Goal: Task Accomplishment & Management: Manage account settings

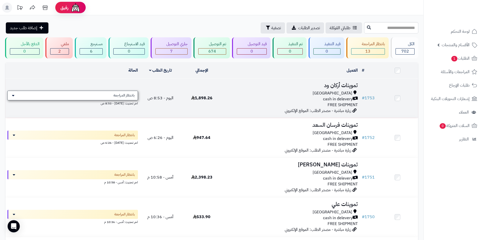
click at [129, 95] on span "بانتظار المراجعة" at bounding box center [123, 95] width 21 height 5
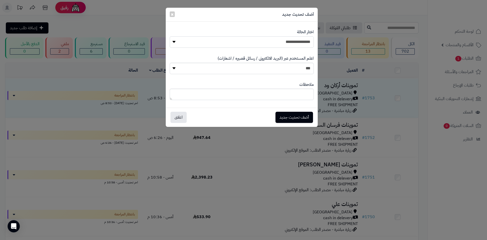
click at [227, 45] on select "**********" at bounding box center [242, 41] width 144 height 11
select select "**"
click at [170, 36] on select "**********" at bounding box center [242, 41] width 144 height 11
click at [276, 115] on button "أضف تحديث جديد" at bounding box center [294, 117] width 38 height 11
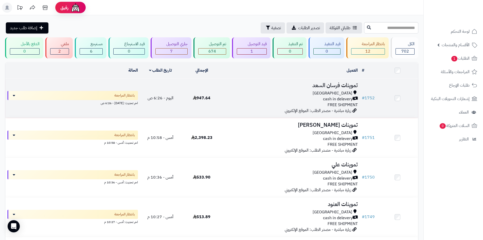
click at [202, 107] on td "947.64" at bounding box center [201, 97] width 41 height 39
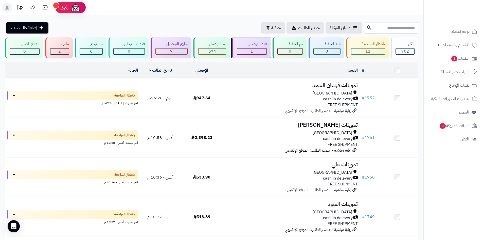
click at [253, 46] on div "قيد التوصيل" at bounding box center [252, 44] width 30 height 6
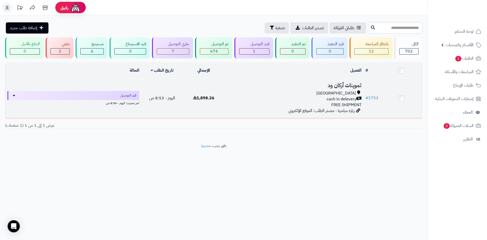
click at [182, 108] on td "اليوم - 8:53 ص" at bounding box center [162, 97] width 42 height 39
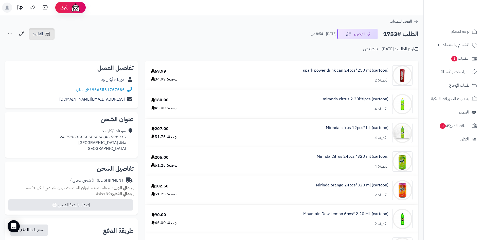
click at [45, 36] on icon at bounding box center [47, 34] width 6 height 6
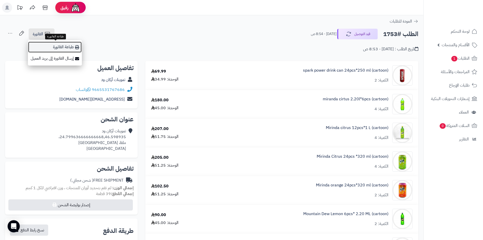
click at [58, 46] on link "طباعة الفاتورة" at bounding box center [55, 46] width 54 height 11
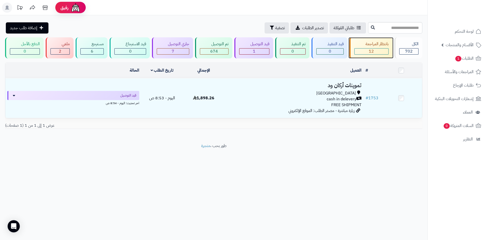
click at [366, 46] on div "بانتظار المراجعة" at bounding box center [371, 44] width 34 height 6
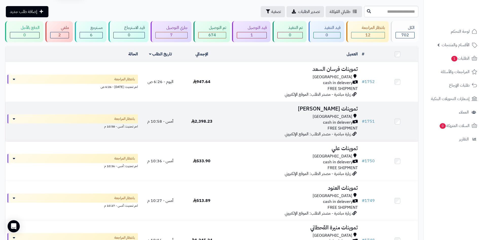
scroll to position [25, 0]
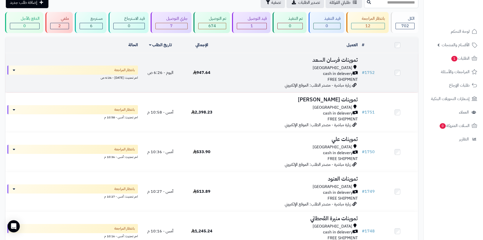
click at [279, 80] on div "Riyadh cash in delevery FREE SHIPMENT" at bounding box center [290, 73] width 133 height 17
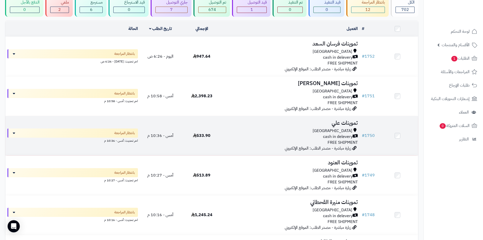
scroll to position [51, 0]
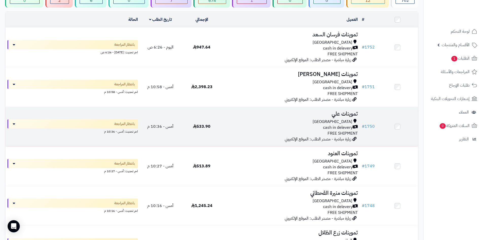
click at [290, 119] on div "Riyadh" at bounding box center [290, 122] width 133 height 6
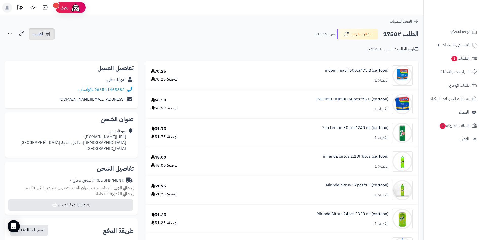
click at [50, 36] on icon at bounding box center [47, 34] width 6 height 6
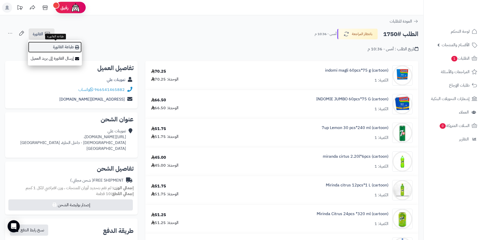
click at [52, 45] on link "طباعة الفاتورة" at bounding box center [55, 46] width 54 height 11
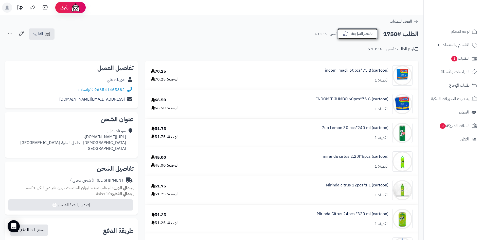
click at [358, 34] on button "بانتظار المراجعة" at bounding box center [357, 33] width 41 height 11
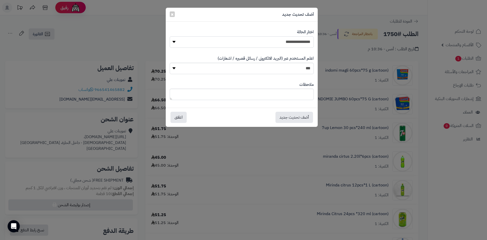
click at [292, 41] on select "**********" at bounding box center [242, 41] width 144 height 11
select select "**"
click at [170, 36] on select "**********" at bounding box center [242, 41] width 144 height 11
click at [297, 117] on button "أضف تحديث جديد" at bounding box center [294, 116] width 38 height 11
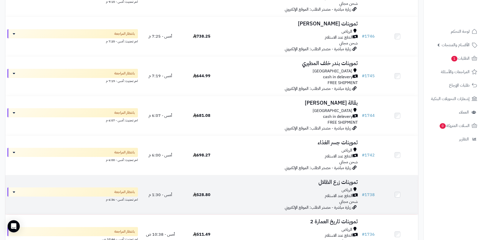
scroll to position [247, 0]
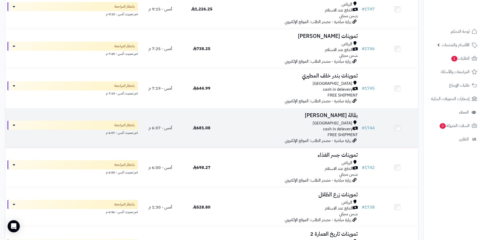
click at [296, 140] on span "زيارة مباشرة - مصدر الطلب: الموقع الإلكتروني" at bounding box center [318, 140] width 66 height 6
click at [298, 121] on div "[GEOGRAPHIC_DATA]" at bounding box center [290, 123] width 133 height 6
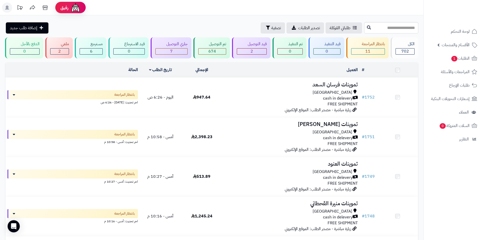
scroll to position [247, 0]
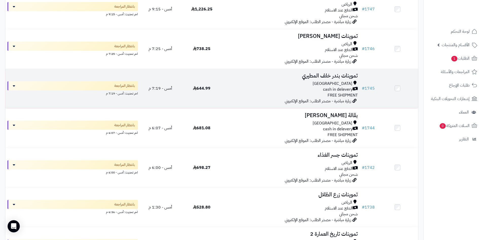
click at [307, 91] on div "cash in delevery" at bounding box center [290, 89] width 133 height 6
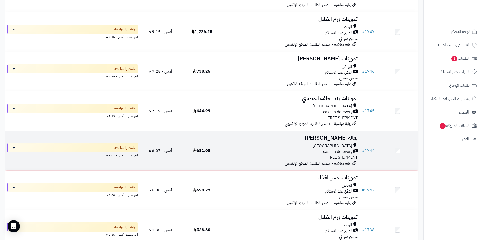
scroll to position [222, 0]
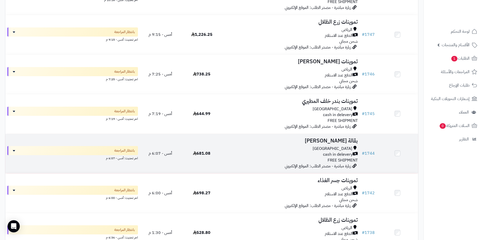
click at [275, 162] on td "بقالة عامر عبدالرحمن Riyadh cash in delevery FREE SHIPMENT زيارة مباشرة - مصدر …" at bounding box center [290, 153] width 137 height 39
click at [275, 157] on div "Riyadh cash in delevery FREE SHIPMENT" at bounding box center [290, 154] width 133 height 17
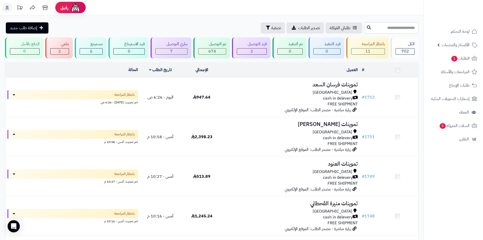
scroll to position [222, 0]
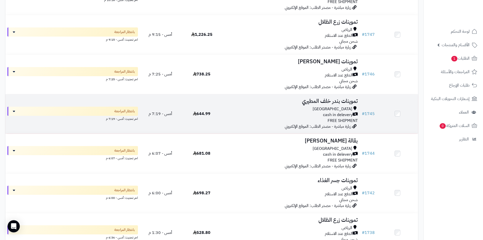
click at [294, 115] on div "cash in delevery" at bounding box center [290, 115] width 133 height 6
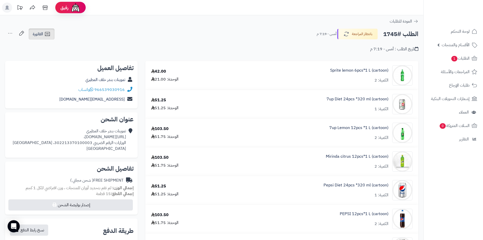
click at [37, 36] on span "الفاتورة" at bounding box center [38, 34] width 10 height 6
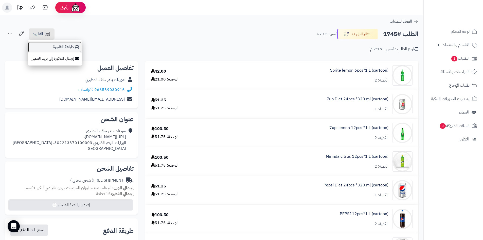
click at [47, 45] on link "طباعة الفاتورة" at bounding box center [55, 46] width 54 height 11
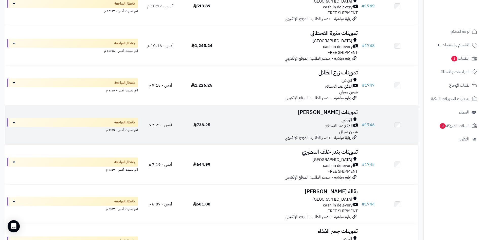
scroll to position [120, 0]
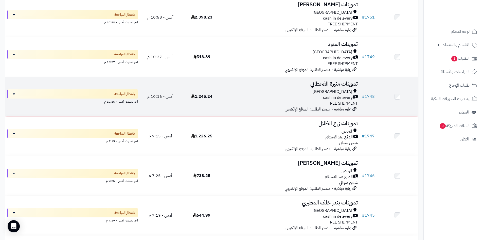
click at [299, 102] on div "Riyadh cash in delevery FREE SHIPMENT" at bounding box center [290, 97] width 133 height 17
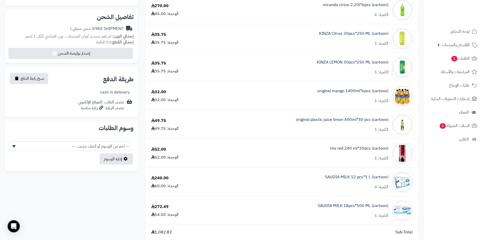
scroll to position [127, 0]
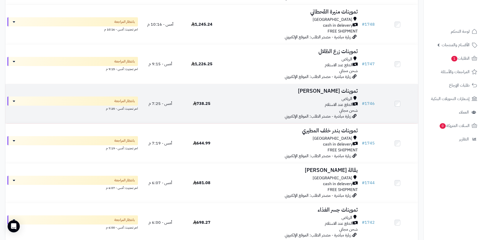
scroll to position [222, 0]
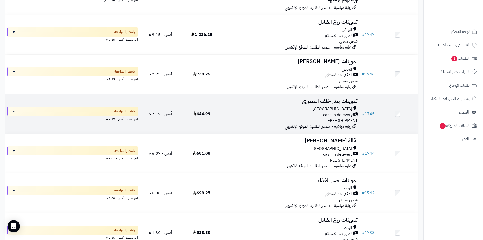
click at [233, 112] on div "cash in delevery" at bounding box center [290, 115] width 133 height 6
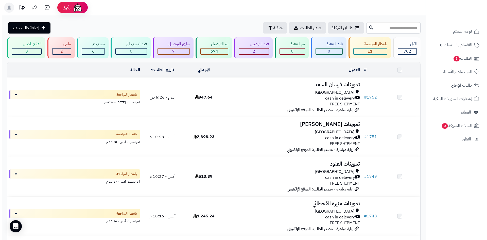
scroll to position [222, 0]
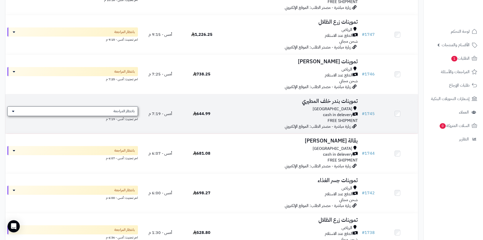
click at [134, 109] on span "بانتظار المراجعة" at bounding box center [123, 111] width 21 height 5
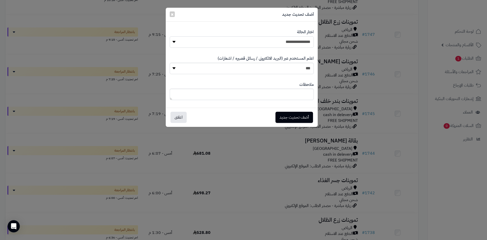
drag, startPoint x: 278, startPoint y: 44, endPoint x: 278, endPoint y: 47, distance: 3.3
click at [278, 44] on select "**********" at bounding box center [242, 41] width 144 height 11
select select "**"
click at [170, 36] on select "**********" at bounding box center [242, 41] width 144 height 11
click at [293, 112] on button "أضف تحديث جديد" at bounding box center [294, 116] width 38 height 11
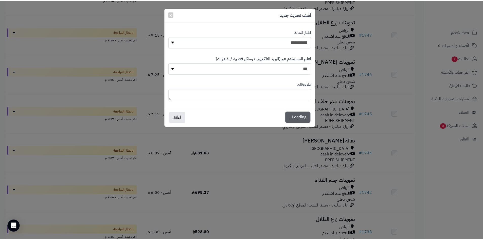
scroll to position [238, 0]
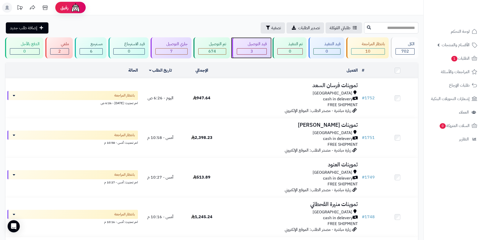
click at [244, 46] on div "قيد التوصيل" at bounding box center [252, 44] width 30 height 6
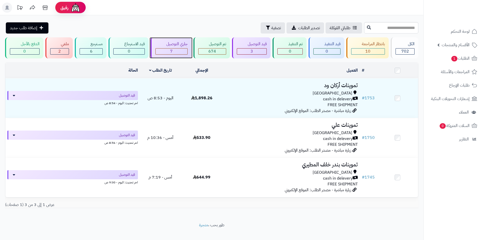
click at [178, 44] on div "جاري التوصيل" at bounding box center [171, 44] width 32 height 6
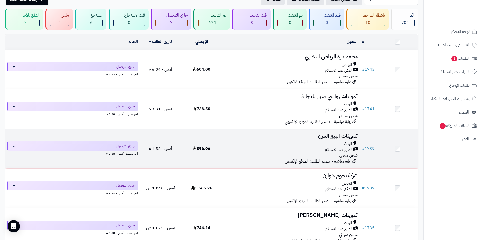
scroll to position [25, 0]
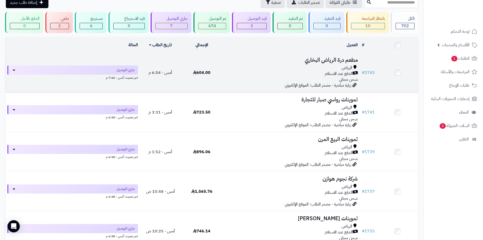
click at [234, 78] on div "[PERSON_NAME] عند الاستلام شحن مجاني" at bounding box center [290, 73] width 133 height 17
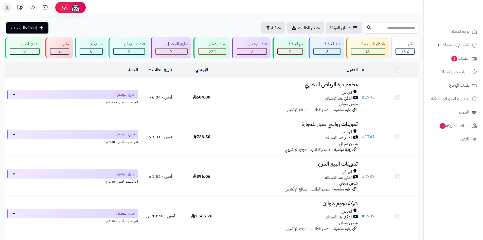
scroll to position [25, 0]
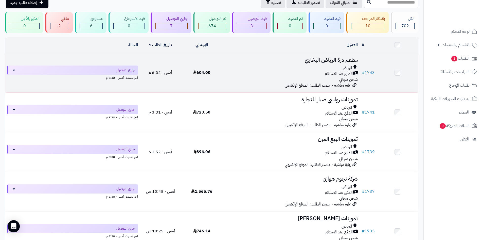
click at [309, 64] on td "مطعم درة الرياض البخاري الرياض الدفع عند الاستلام شحن مجاني زيارة مباشرة - مصدر…" at bounding box center [290, 72] width 137 height 39
click at [285, 71] on div "الدفع عند الاستلام" at bounding box center [290, 74] width 133 height 6
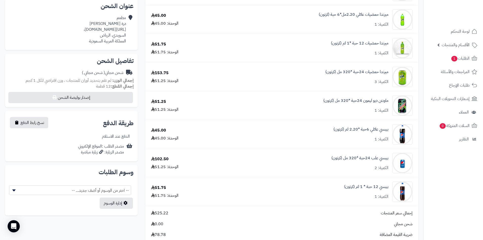
scroll to position [51, 0]
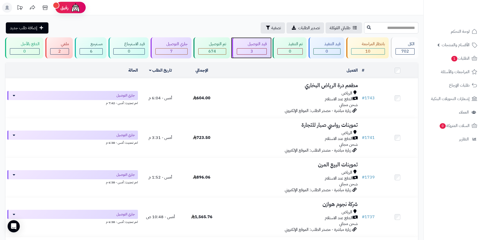
click at [262, 44] on div "قيد التوصيل" at bounding box center [252, 44] width 30 height 6
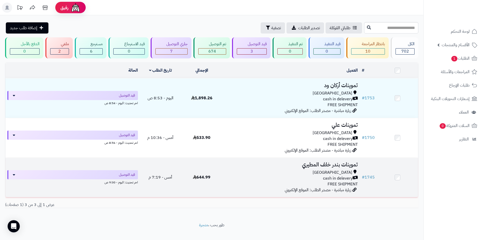
click at [242, 169] on div "[GEOGRAPHIC_DATA]" at bounding box center [290, 172] width 133 height 6
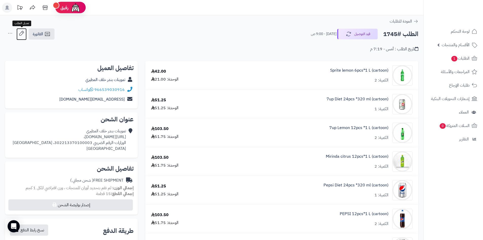
click at [19, 31] on icon at bounding box center [21, 33] width 10 height 10
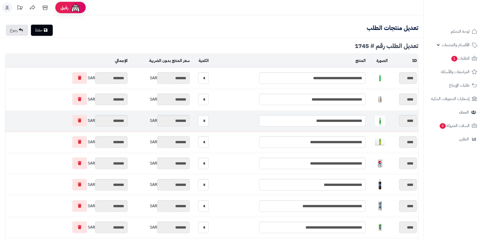
type textarea "**********"
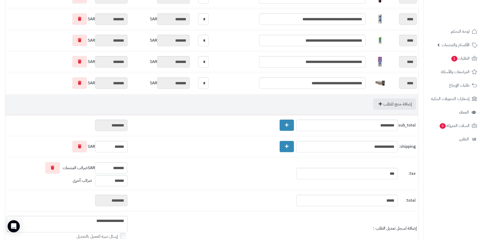
scroll to position [178, 0]
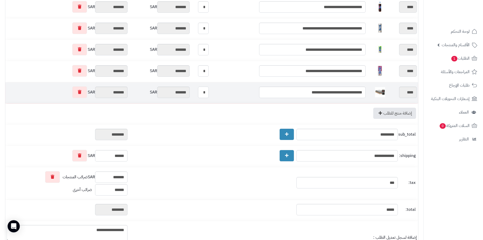
drag, startPoint x: 206, startPoint y: 89, endPoint x: 210, endPoint y: 90, distance: 4.4
click at [209, 90] on input "*" at bounding box center [203, 91] width 11 height 11
type input "*"
type input "*******"
type input "********"
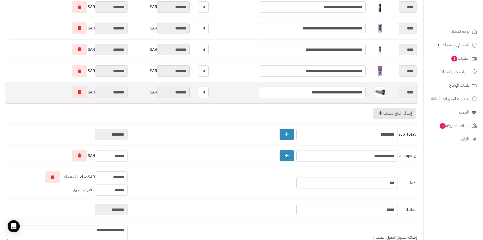
type input "*******"
type input "********"
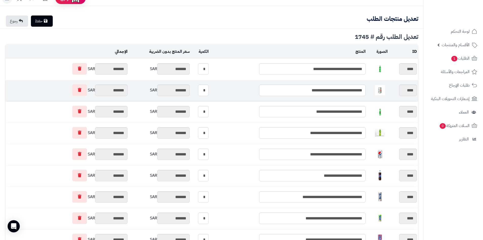
scroll to position [0, 0]
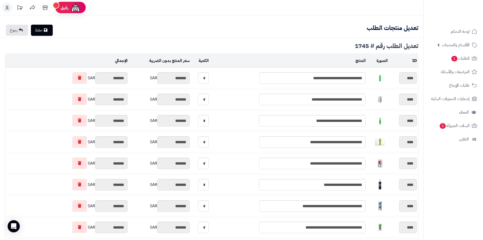
type input "*"
click at [49, 33] on link "حفظ" at bounding box center [42, 30] width 22 height 11
type input "**********"
type textarea "**********"
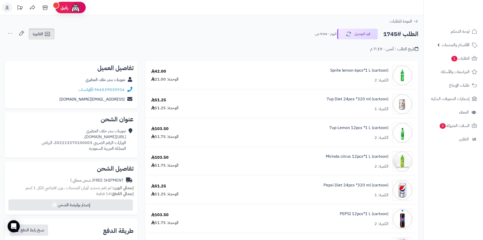
click at [48, 38] on link "الفاتورة" at bounding box center [42, 33] width 26 height 11
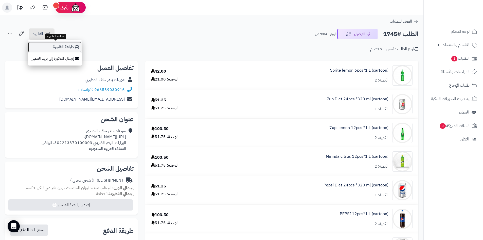
click at [50, 44] on link "طباعة الفاتورة" at bounding box center [55, 46] width 54 height 11
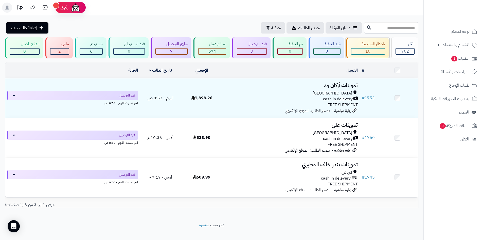
click at [359, 50] on div "10" at bounding box center [367, 51] width 33 height 6
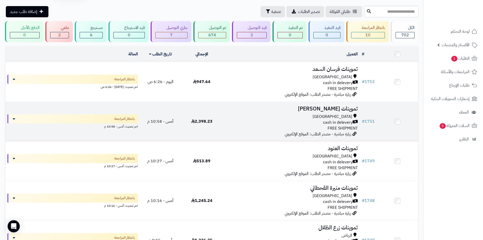
scroll to position [25, 0]
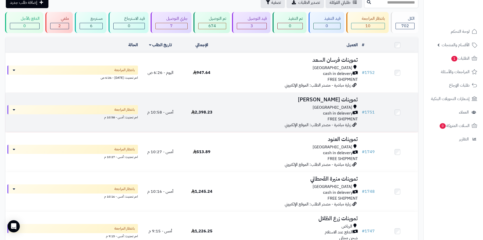
click at [250, 108] on div "[GEOGRAPHIC_DATA]" at bounding box center [290, 107] width 133 height 6
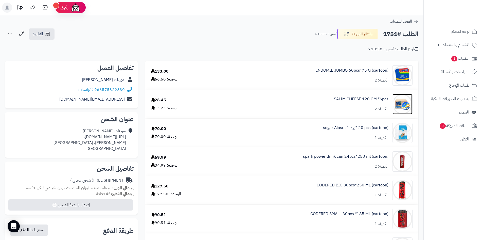
click at [402, 106] on img at bounding box center [403, 104] width 20 height 20
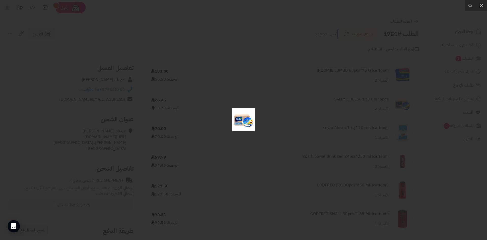
click at [281, 127] on div at bounding box center [243, 120] width 487 height 240
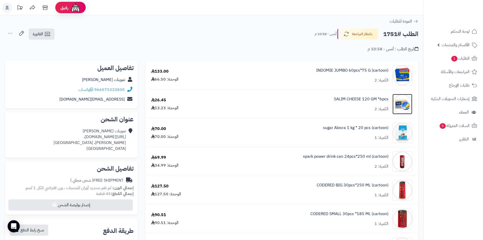
click at [402, 103] on img at bounding box center [403, 104] width 20 height 20
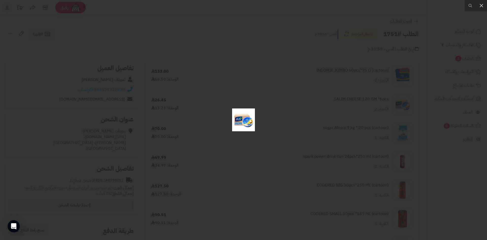
click at [241, 159] on div at bounding box center [243, 120] width 487 height 240
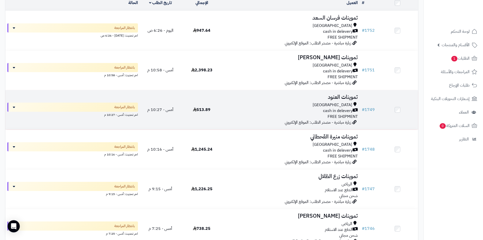
scroll to position [76, 0]
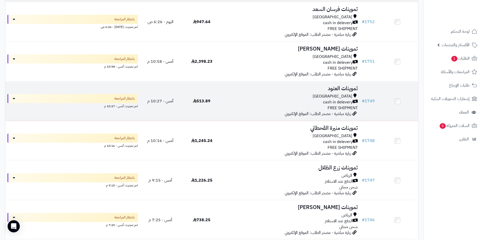
click at [304, 118] on td "تموينات العنود [GEOGRAPHIC_DATA] cash in delevery FREE SHIPMENT زيارة مباشرة - …" at bounding box center [290, 100] width 137 height 39
click at [308, 103] on div "cash in delevery" at bounding box center [290, 102] width 133 height 6
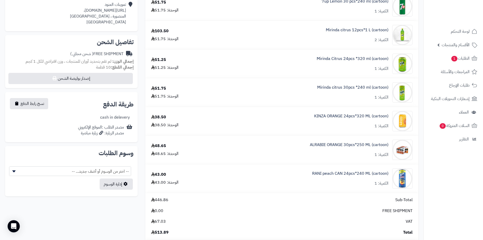
scroll to position [178, 0]
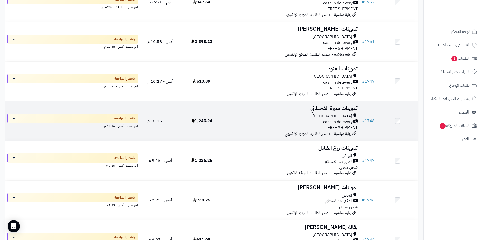
scroll to position [127, 0]
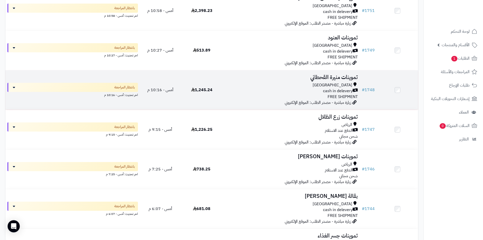
click at [324, 86] on div "[GEOGRAPHIC_DATA]" at bounding box center [290, 85] width 133 height 6
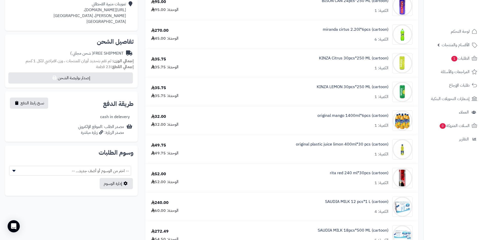
scroll to position [203, 0]
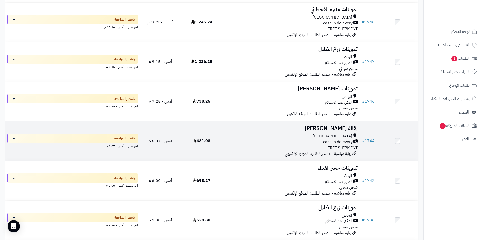
scroll to position [228, 0]
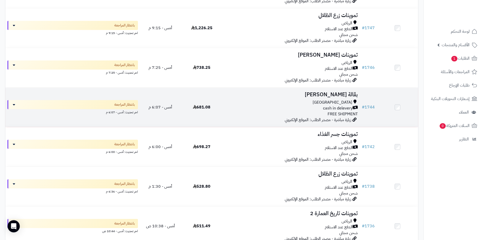
click at [338, 107] on span "cash in delevery" at bounding box center [338, 108] width 30 height 6
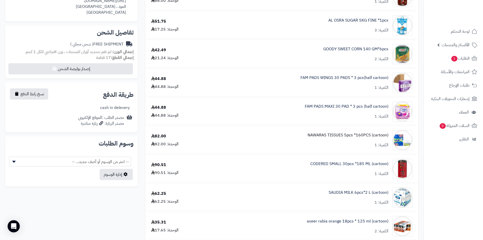
scroll to position [228, 0]
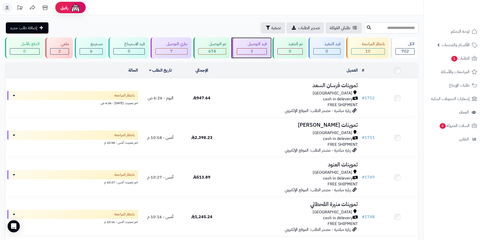
click at [261, 47] on div "قيد التوصيل 3" at bounding box center [251, 47] width 39 height 21
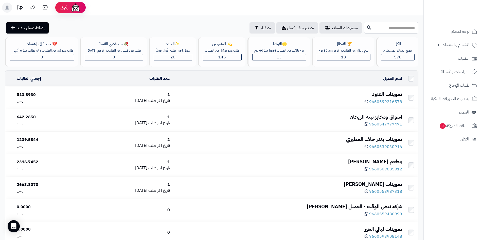
click at [364, 26] on input "text" at bounding box center [391, 27] width 54 height 11
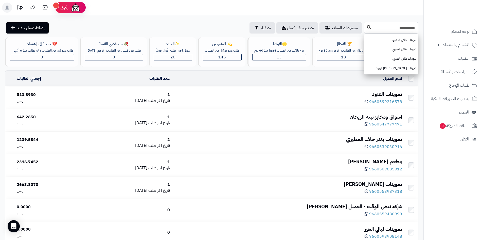
type input "**********"
click at [365, 28] on button at bounding box center [369, 28] width 8 height 10
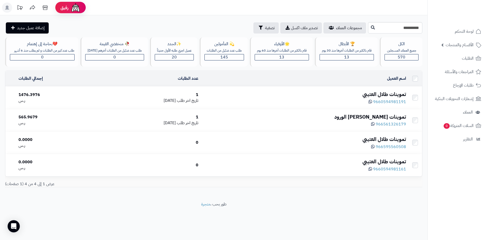
click at [158, 98] on div "1" at bounding box center [147, 95] width 102 height 6
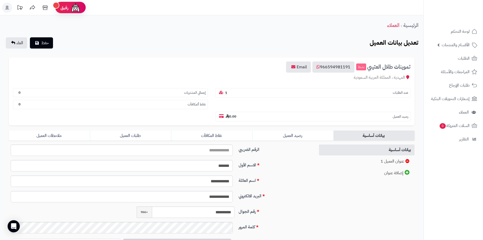
click at [401, 78] on div "المهدية ، المملكة العربية السعودية" at bounding box center [212, 78] width 398 height 6
click at [393, 87] on div "عدد الطلبات 1" at bounding box center [313, 91] width 203 height 12
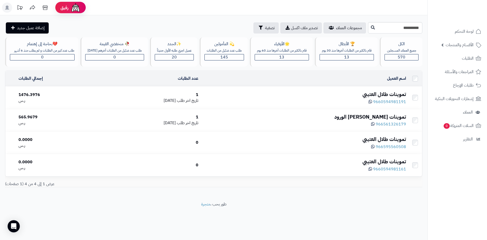
click at [26, 94] on div "1476.3976" at bounding box center [56, 95] width 74 height 6
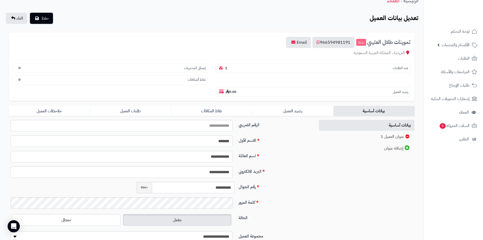
scroll to position [24, 0]
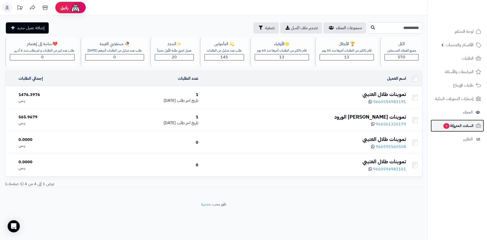
click at [470, 127] on span "السلات المتروكة 0" at bounding box center [458, 125] width 31 height 7
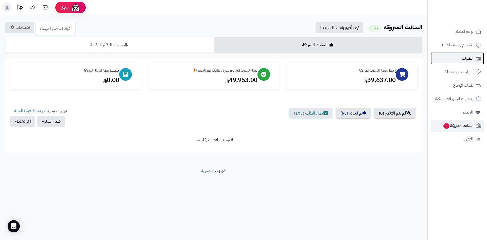
click at [463, 58] on span "الطلبات" at bounding box center [468, 58] width 12 height 7
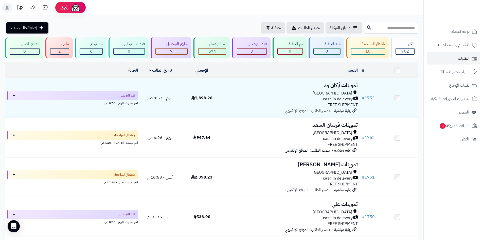
click at [393, 28] on input "text" at bounding box center [391, 27] width 54 height 11
type input "****"
click at [367, 27] on icon at bounding box center [369, 27] width 4 height 4
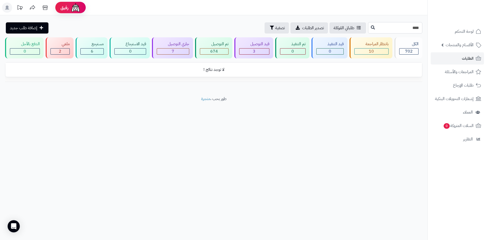
click at [373, 26] on input "****" at bounding box center [395, 27] width 54 height 11
click at [332, 85] on div "لا توجد نتائج !" at bounding box center [213, 74] width 425 height 24
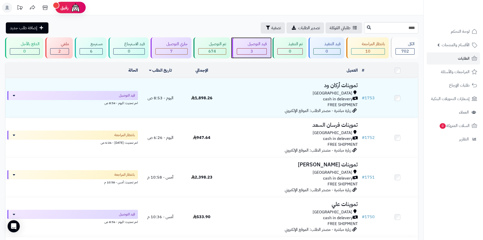
click at [264, 50] on div "3" at bounding box center [251, 51] width 29 height 6
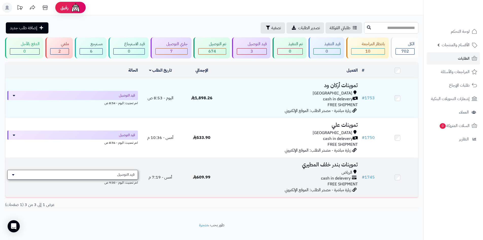
click at [103, 176] on div "قيد التوصيل" at bounding box center [72, 175] width 131 height 10
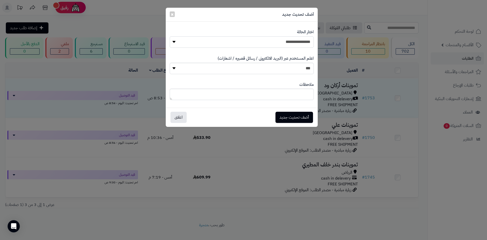
click at [266, 46] on select "**********" at bounding box center [242, 41] width 144 height 11
click at [289, 40] on select "**********" at bounding box center [242, 41] width 144 height 11
click at [288, 117] on button "أضف تحديث جديد" at bounding box center [294, 116] width 38 height 11
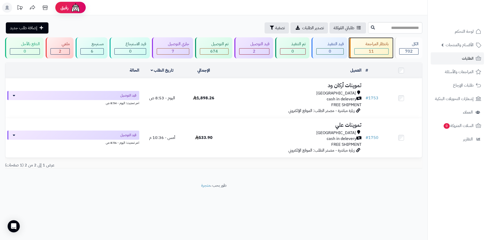
click at [372, 50] on span "11" at bounding box center [371, 51] width 5 height 6
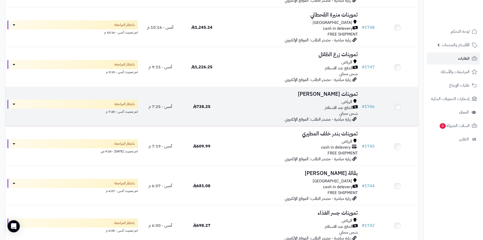
scroll to position [228, 0]
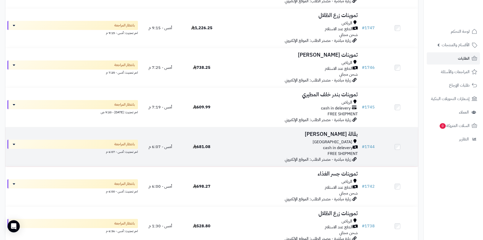
click at [307, 143] on div "[GEOGRAPHIC_DATA]" at bounding box center [290, 142] width 133 height 6
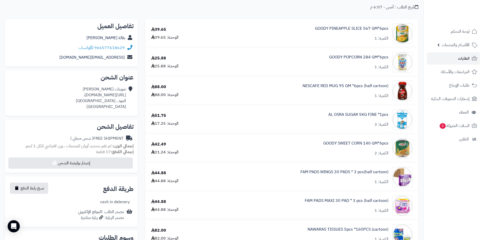
scroll to position [51, 0]
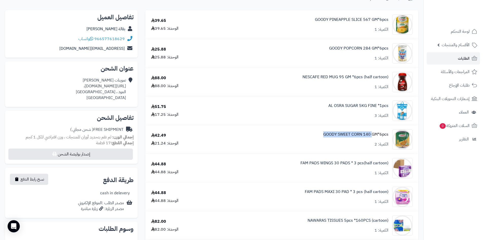
drag, startPoint x: 322, startPoint y: 135, endPoint x: 372, endPoint y: 134, distance: 49.7
click at [372, 134] on div "GOODY SWEET CORN 140 GM*6pcs الكمية: 2" at bounding box center [314, 139] width 203 height 20
copy link "GOODY SWEET CORN 140"
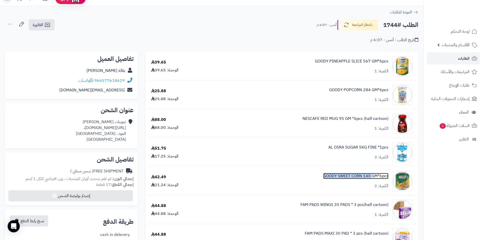
scroll to position [0, 0]
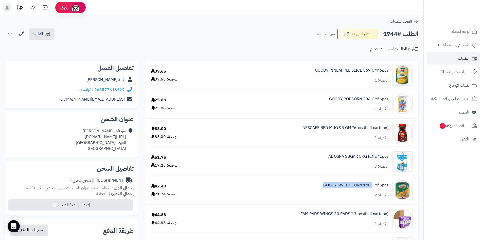
click at [479, 0] on div at bounding box center [454, 11] width 60 height 22
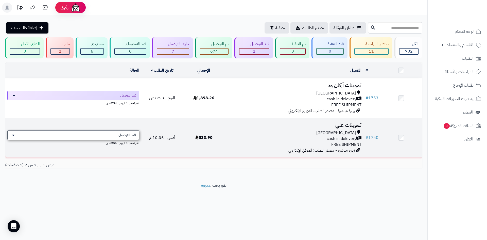
click at [126, 135] on span "قيد التوصيل" at bounding box center [126, 134] width 17 height 5
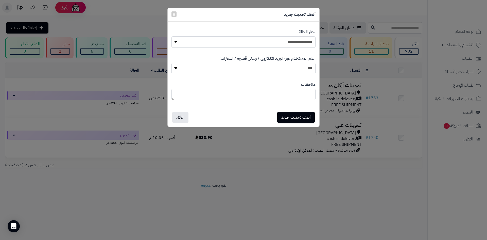
click at [271, 40] on select "**********" at bounding box center [243, 41] width 144 height 11
select select "*"
click at [171, 36] on select "**********" at bounding box center [243, 41] width 144 height 11
click at [293, 118] on button "أضف تحديث جديد" at bounding box center [296, 116] width 38 height 11
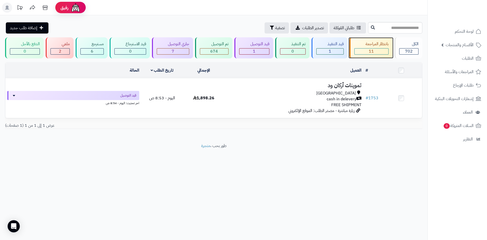
click at [362, 49] on div "11" at bounding box center [372, 51] width 34 height 6
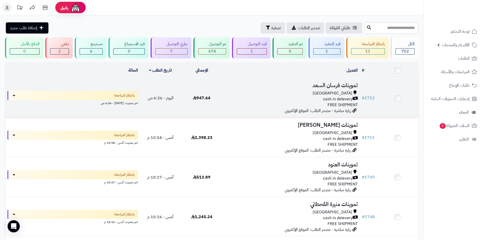
click at [263, 96] on div "cash in delevery" at bounding box center [290, 99] width 133 height 6
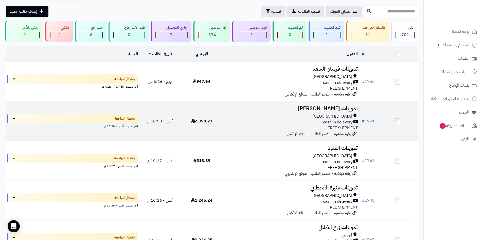
scroll to position [25, 0]
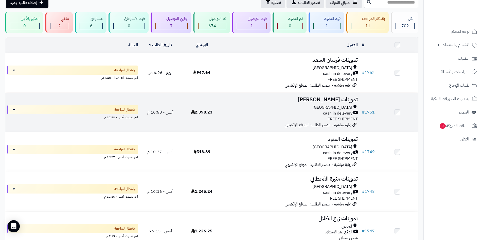
click at [337, 107] on div "[GEOGRAPHIC_DATA]" at bounding box center [290, 107] width 133 height 6
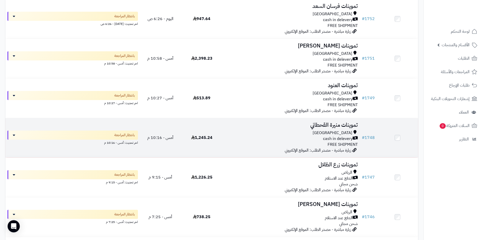
scroll to position [51, 0]
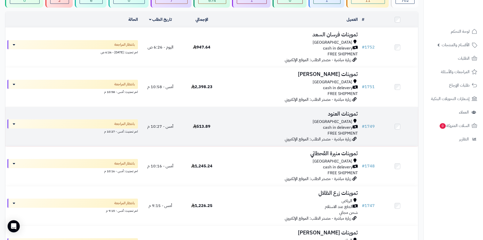
click at [317, 129] on div "cash in delevery" at bounding box center [290, 128] width 133 height 6
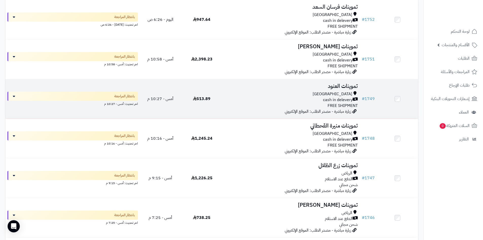
scroll to position [127, 0]
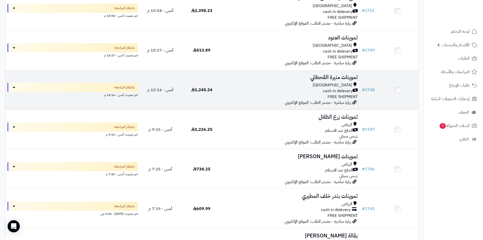
click at [276, 88] on div "cash in delevery" at bounding box center [290, 91] width 133 height 6
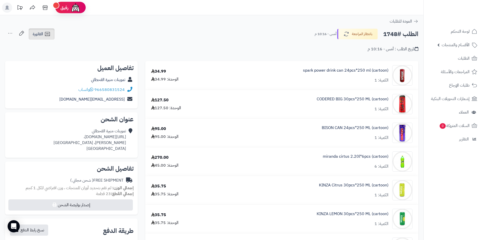
click at [50, 38] on link "الفاتورة" at bounding box center [42, 33] width 26 height 11
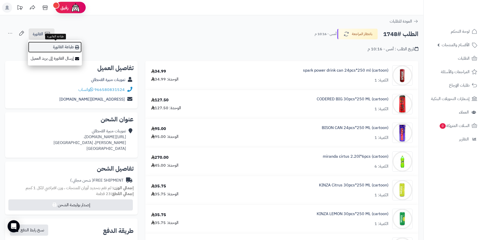
click at [61, 50] on link "طباعة الفاتورة" at bounding box center [55, 46] width 54 height 11
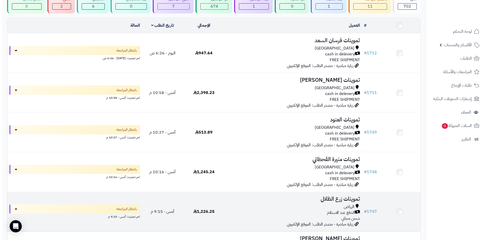
scroll to position [101, 0]
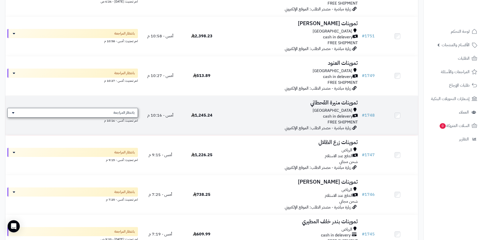
click at [126, 115] on div "بانتظار المراجعة" at bounding box center [72, 113] width 131 height 10
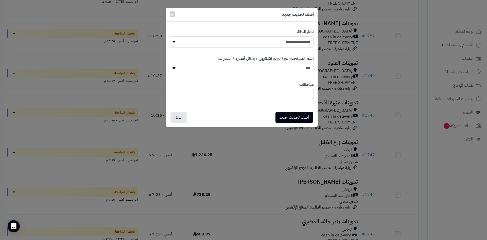
click at [282, 41] on select "**********" at bounding box center [242, 41] width 144 height 11
select select "*"
click at [170, 36] on select "**********" at bounding box center [242, 41] width 144 height 11
click at [289, 116] on button "أضف تحديث جديد" at bounding box center [294, 116] width 38 height 11
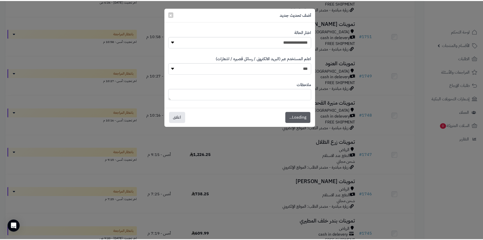
scroll to position [118, 0]
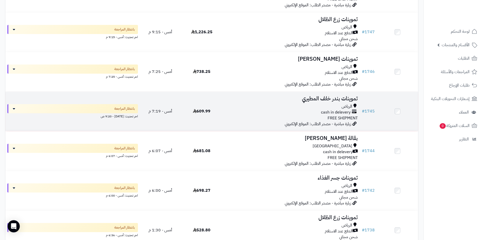
scroll to position [203, 0]
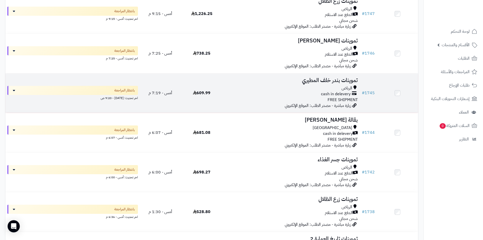
click at [314, 84] on td "تموينات بندر خلف المطيري الرياض cash in delevery FREE SHIPMENT زيارة مباشرة - م…" at bounding box center [290, 92] width 137 height 39
click at [282, 92] on div "cash in delevery" at bounding box center [290, 94] width 133 height 6
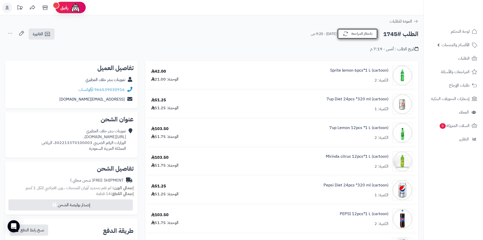
click at [347, 36] on icon "button" at bounding box center [346, 34] width 6 height 6
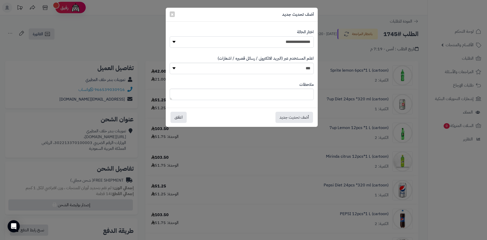
click at [307, 43] on select "**********" at bounding box center [242, 41] width 144 height 11
select select "*"
click at [170, 36] on select "**********" at bounding box center [242, 41] width 144 height 11
click at [298, 117] on button "أضف تحديث جديد" at bounding box center [294, 116] width 38 height 11
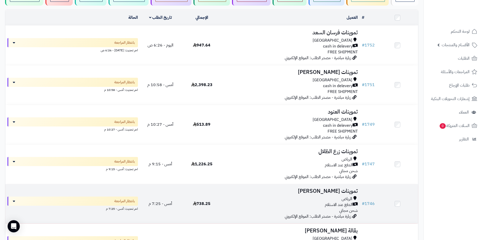
scroll to position [16, 0]
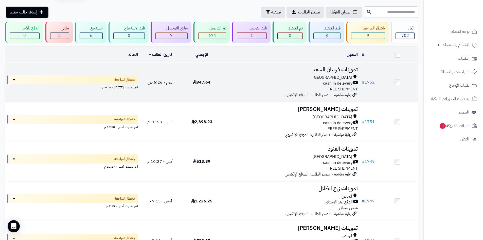
click at [262, 82] on div "cash in delevery" at bounding box center [290, 83] width 133 height 6
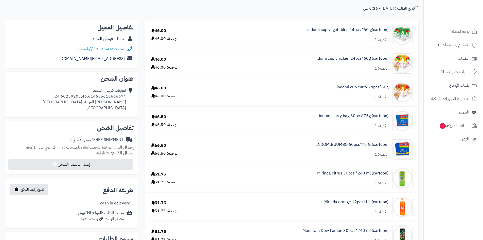
scroll to position [101, 0]
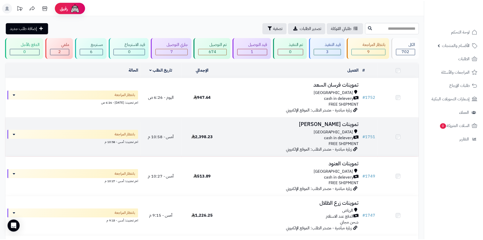
scroll to position [16, 0]
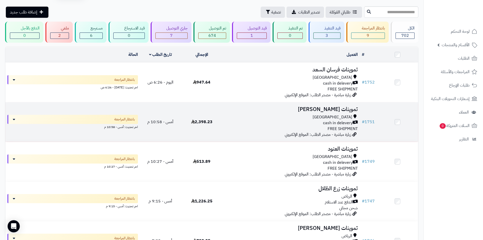
click at [323, 122] on div "cash in delevery" at bounding box center [290, 123] width 133 height 6
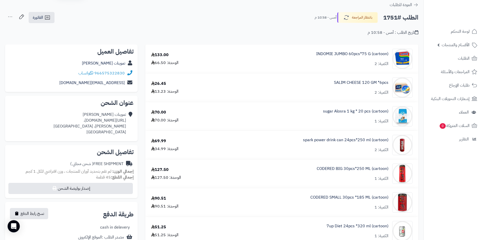
scroll to position [25, 0]
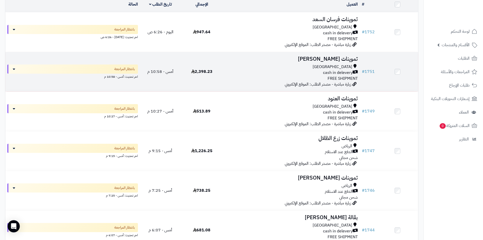
scroll to position [66, 0]
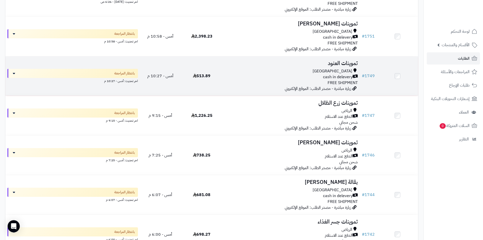
scroll to position [76, 0]
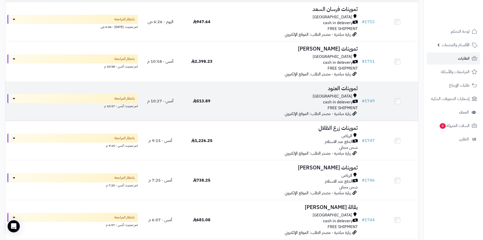
click at [302, 100] on div "cash in delevery" at bounding box center [290, 102] width 133 height 6
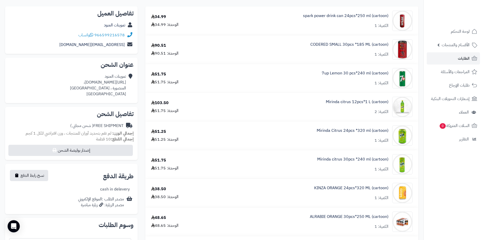
scroll to position [25, 0]
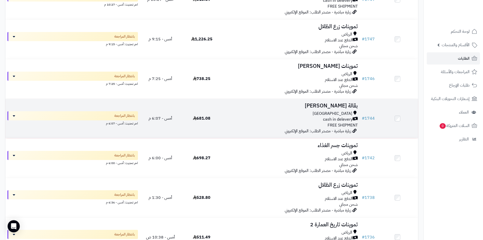
scroll to position [203, 0]
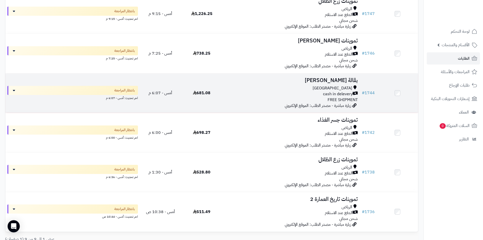
click at [326, 97] on div "Riyadh cash in delevery FREE SHIPMENT" at bounding box center [290, 93] width 133 height 17
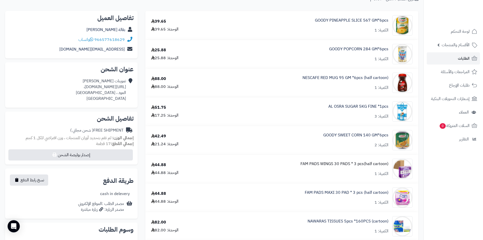
scroll to position [127, 0]
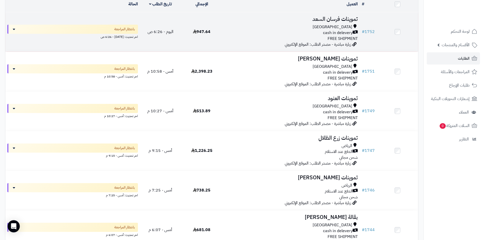
scroll to position [66, 0]
click at [307, 23] on td "تموينات فرسان السعد Riyadh cash in delevery FREE SHIPMENT زيارة مباشرة - مصدر ا…" at bounding box center [290, 31] width 137 height 39
click at [318, 30] on div "cash in delevery" at bounding box center [290, 33] width 133 height 6
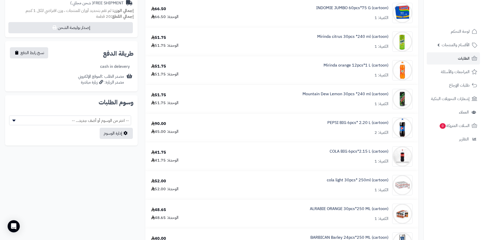
scroll to position [178, 0]
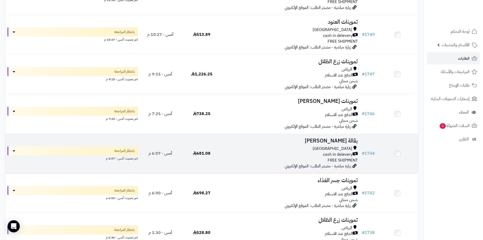
scroll to position [219, 0]
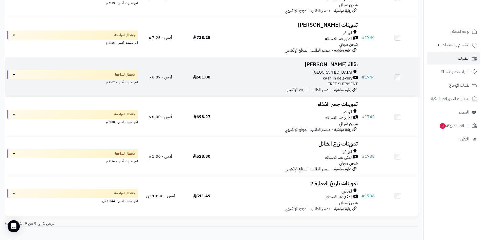
click at [337, 84] on span "FREE SHIPMENT" at bounding box center [343, 84] width 30 height 6
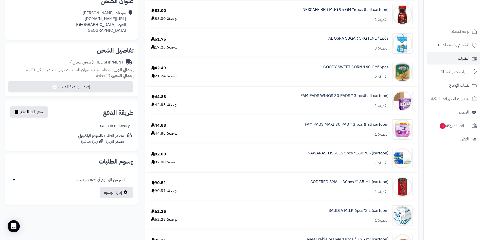
scroll to position [127, 0]
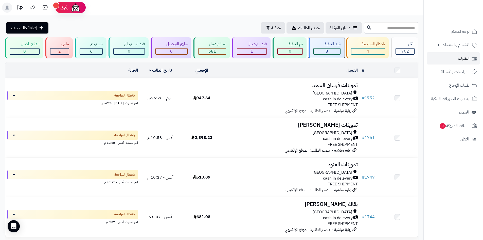
click at [323, 49] on div "8" at bounding box center [327, 51] width 27 height 6
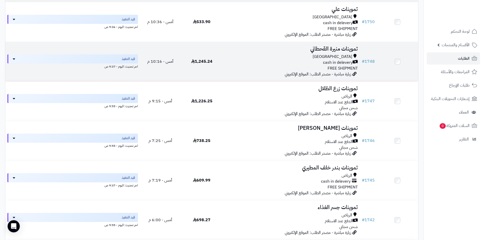
scroll to position [178, 0]
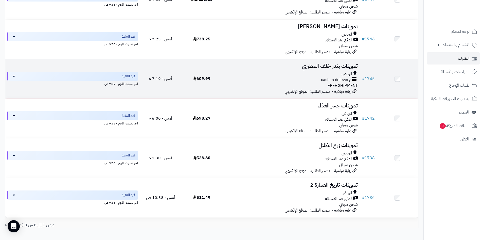
click at [314, 85] on div "الرياض cash in delevery FREE SHIPMENT" at bounding box center [290, 79] width 133 height 17
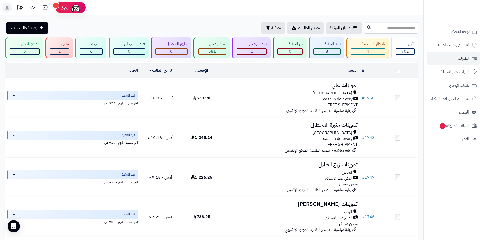
click at [368, 46] on div "بانتظار المراجعة" at bounding box center [368, 44] width 34 height 6
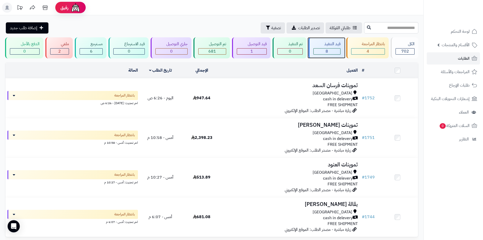
click at [326, 50] on span "8" at bounding box center [327, 51] width 3 height 6
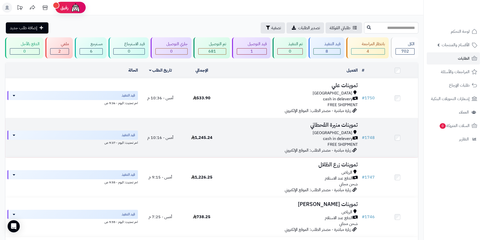
click at [297, 131] on div "[GEOGRAPHIC_DATA]" at bounding box center [290, 133] width 133 height 6
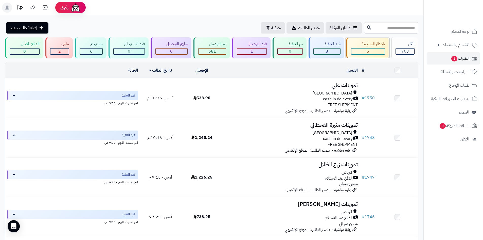
click at [371, 49] on div "5" at bounding box center [367, 51] width 33 height 6
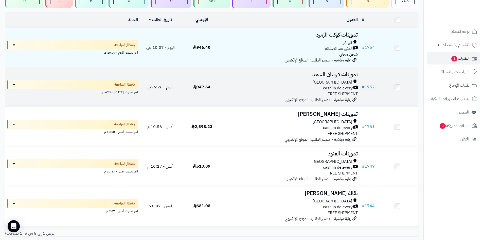
scroll to position [51, 0]
click at [304, 80] on div "[GEOGRAPHIC_DATA]" at bounding box center [290, 82] width 133 height 6
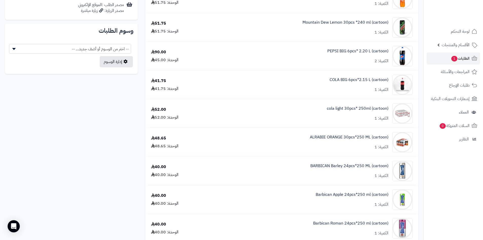
scroll to position [203, 0]
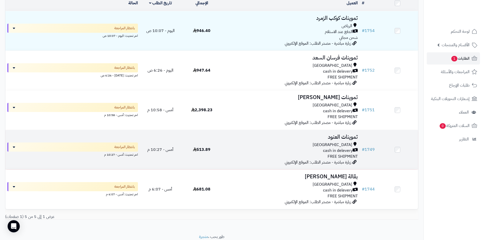
scroll to position [76, 0]
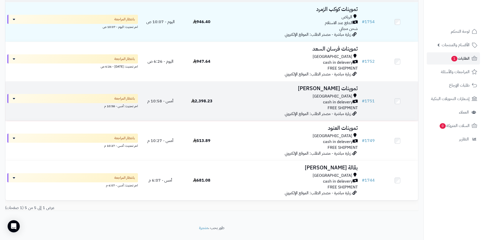
click at [303, 111] on span "زيارة مباشرة - مصدر الطلب: الموقع الإلكتروني" at bounding box center [318, 114] width 66 height 6
click at [316, 102] on div "cash in delevery" at bounding box center [290, 102] width 133 height 6
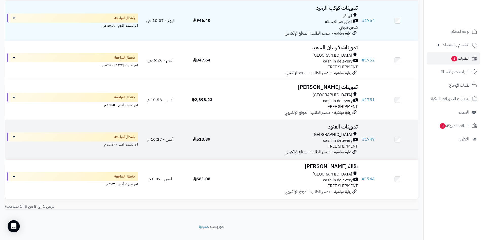
scroll to position [86, 0]
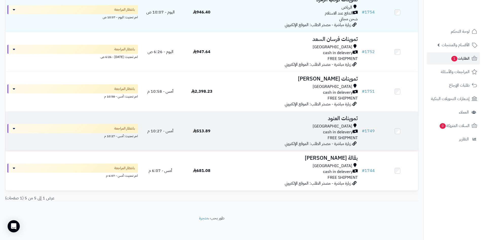
click at [337, 123] on div "Riyadh" at bounding box center [290, 126] width 133 height 6
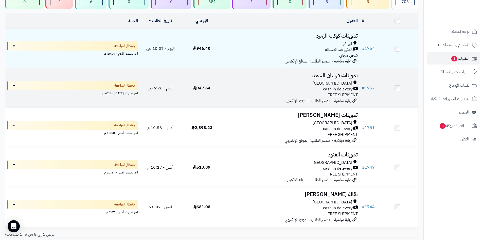
scroll to position [51, 0]
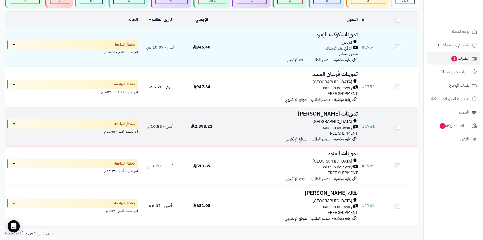
click at [314, 117] on td "تموينات [PERSON_NAME] cash in delevery FREE SHIPMENT زيارة مباشرة - مصدر الطلب:…" at bounding box center [290, 126] width 137 height 39
click at [314, 117] on td "تموينات عياش يحيى Riyadh cash in delevery FREE SHIPMENT زيارة مباشرة - مصدر الط…" at bounding box center [290, 126] width 137 height 39
click at [351, 120] on span "Riyadh" at bounding box center [333, 122] width 40 height 6
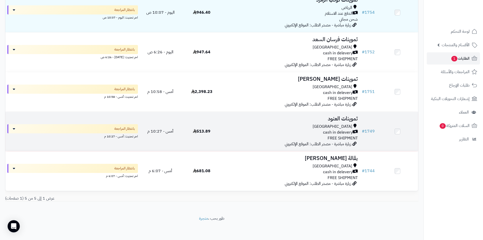
scroll to position [86, 0]
click at [348, 115] on h3 "تموينات العنود" at bounding box center [290, 118] width 133 height 6
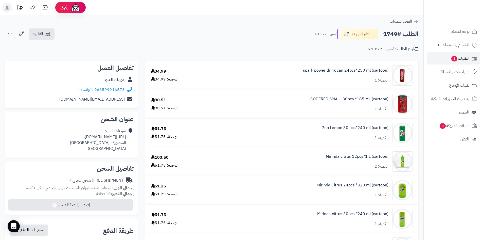
drag, startPoint x: 386, startPoint y: 79, endPoint x: 416, endPoint y: 72, distance: 30.6
drag, startPoint x: 416, startPoint y: 72, endPoint x: 279, endPoint y: 11, distance: 149.8
click at [279, 11] on header "رفيق ! 0 الطلبات معالجة مكتمل إرجاع المنتجات العملاء المتواجدون الان 570 عملاء …" at bounding box center [241, 7] width 483 height 15
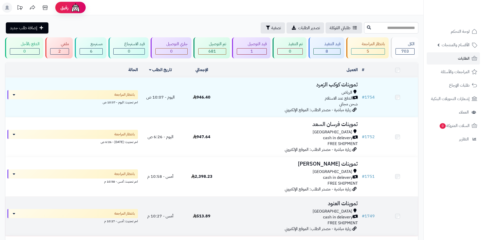
scroll to position [86, 0]
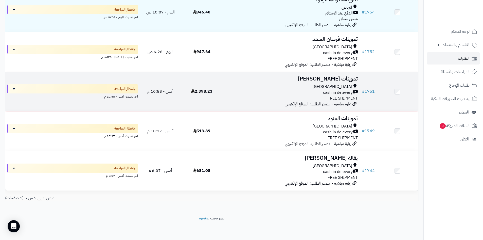
click at [281, 87] on div "[GEOGRAPHIC_DATA]" at bounding box center [290, 87] width 133 height 6
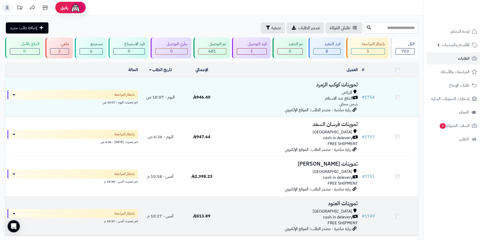
scroll to position [86, 0]
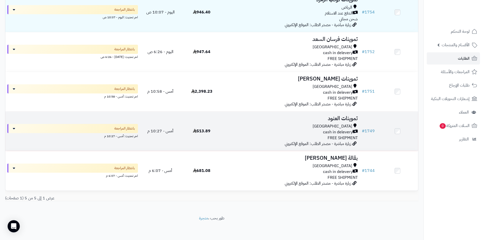
click at [291, 136] on div "Riyadh cash in delevery FREE SHIPMENT" at bounding box center [290, 131] width 133 height 17
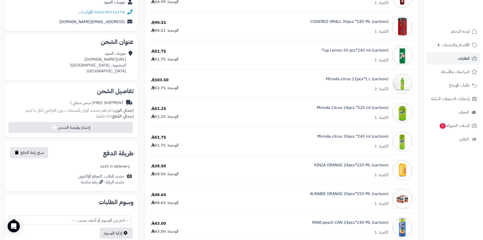
scroll to position [76, 0]
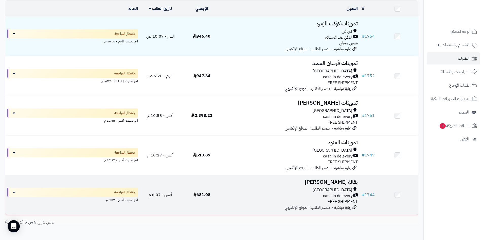
scroll to position [60, 0]
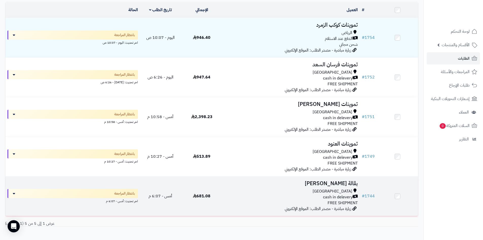
click at [262, 193] on div "[GEOGRAPHIC_DATA]" at bounding box center [290, 191] width 133 height 6
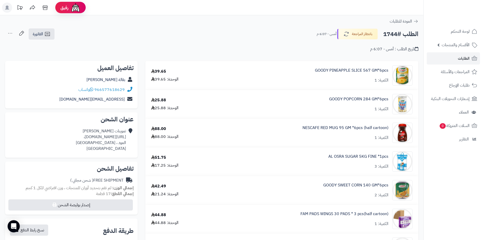
scroll to position [25, 0]
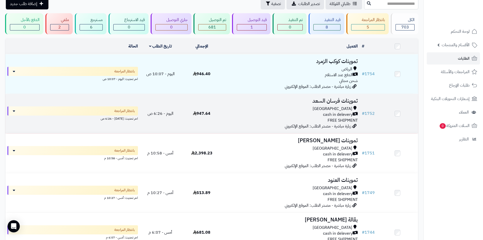
scroll to position [25, 0]
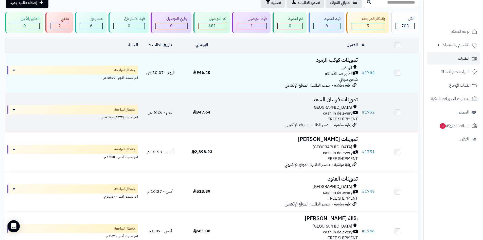
click at [274, 113] on div "cash in delevery" at bounding box center [290, 113] width 133 height 6
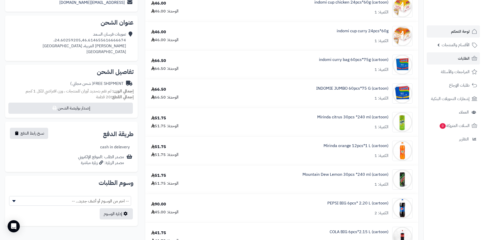
scroll to position [51, 0]
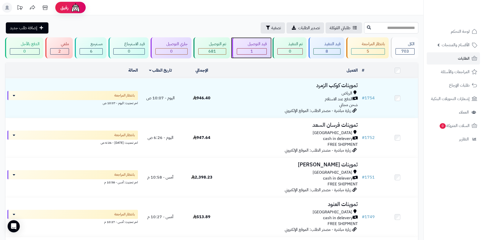
click at [255, 47] on div "قيد التوصيل" at bounding box center [252, 44] width 30 height 6
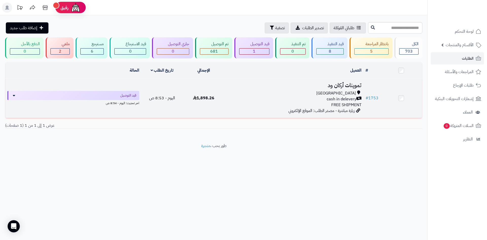
click at [319, 89] on td "تموينات أركان ود [GEOGRAPHIC_DATA] cash in delevery FREE SHIPMENT زيارة مباشرة …" at bounding box center [294, 97] width 139 height 39
click at [259, 90] on div "[GEOGRAPHIC_DATA]" at bounding box center [294, 93] width 135 height 6
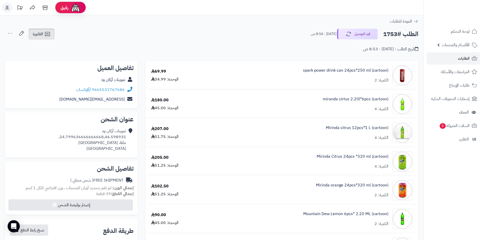
click at [46, 29] on link "الفاتورة" at bounding box center [42, 33] width 26 height 11
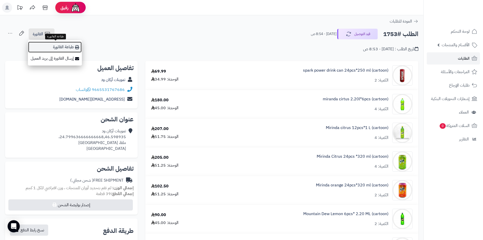
click at [77, 49] on icon at bounding box center [77, 47] width 4 height 4
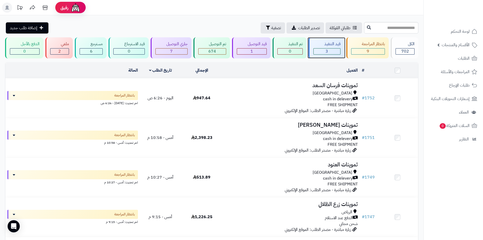
click at [324, 50] on div "3" at bounding box center [327, 51] width 27 height 6
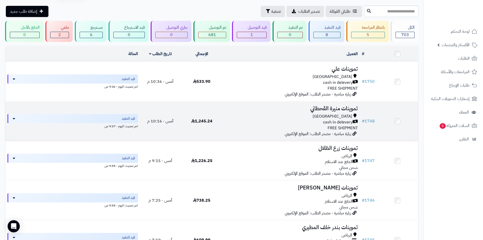
scroll to position [25, 0]
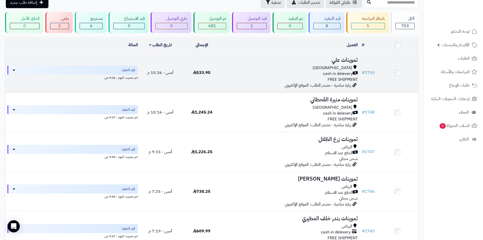
click at [280, 68] on div "Riyadh" at bounding box center [290, 68] width 133 height 6
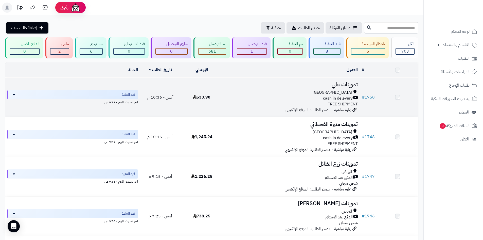
scroll to position [25, 0]
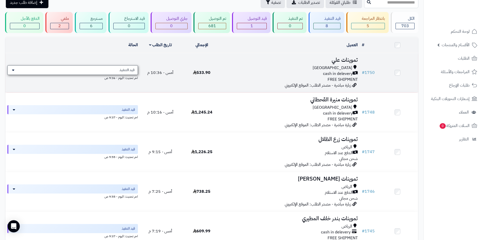
click at [119, 72] on div "قيد التنفيذ" at bounding box center [72, 70] width 131 height 10
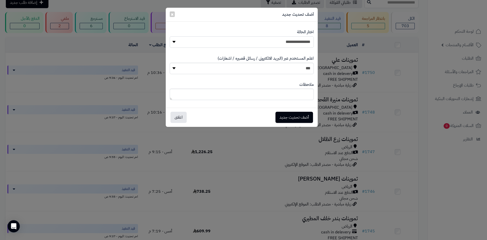
drag, startPoint x: 241, startPoint y: 43, endPoint x: 242, endPoint y: 47, distance: 3.9
click at [241, 43] on select "**********" at bounding box center [242, 41] width 144 height 11
select select "**"
click at [170, 36] on select "**********" at bounding box center [242, 41] width 144 height 11
click at [287, 115] on button "أضف تحديث جديد" at bounding box center [294, 117] width 38 height 11
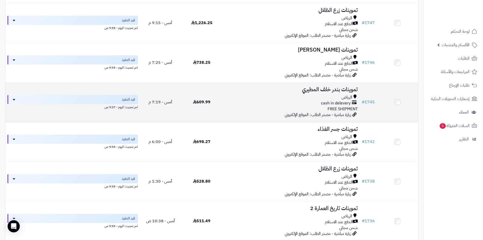
scroll to position [114, 0]
click at [287, 94] on td "تموينات بندر خلف المطيري الرياض cash in delevery FREE SHIPMENT زيارة مباشرة - م…" at bounding box center [290, 102] width 137 height 39
click at [289, 94] on td "تموينات بندر خلف المطيري الرياض cash in delevery FREE SHIPMENT زيارة مباشرة - م…" at bounding box center [290, 102] width 137 height 39
click at [283, 98] on div "الرياض" at bounding box center [290, 98] width 133 height 6
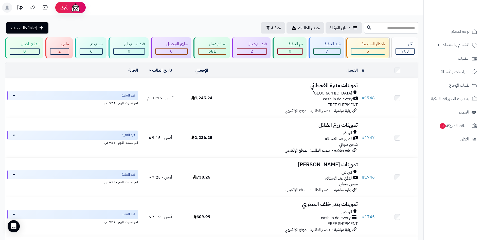
click at [360, 39] on div "بانتظار المراجعة 5" at bounding box center [367, 47] width 43 height 21
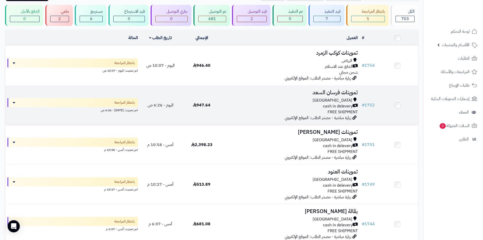
scroll to position [76, 0]
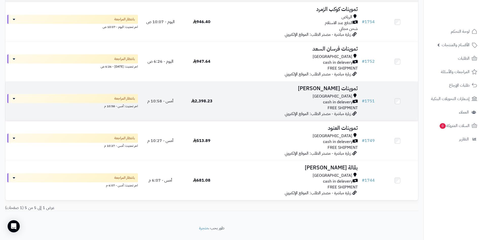
click at [301, 82] on td "تموينات [PERSON_NAME] cash in delevery FREE SHIPMENT زيارة مباشرة - مصدر الطلب:…" at bounding box center [290, 100] width 137 height 39
click at [307, 95] on div "[GEOGRAPHIC_DATA]" at bounding box center [290, 96] width 133 height 6
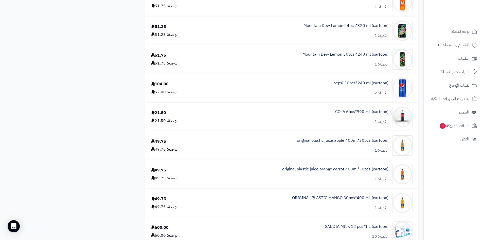
scroll to position [507, 0]
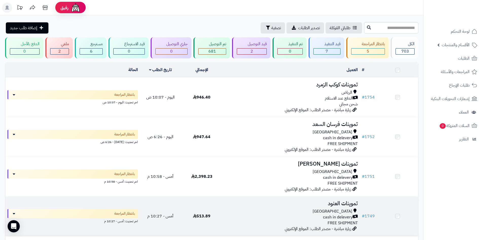
scroll to position [76, 0]
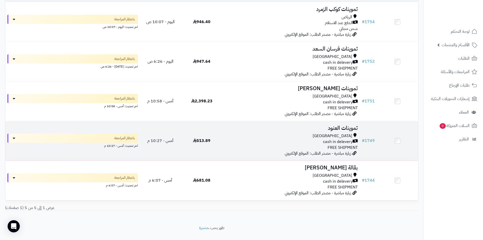
click at [325, 139] on span "cash in delevery" at bounding box center [338, 142] width 30 height 6
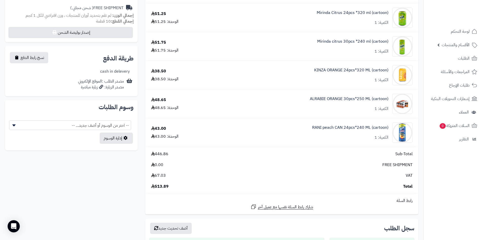
scroll to position [228, 0]
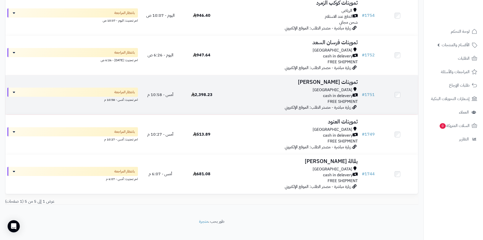
scroll to position [86, 0]
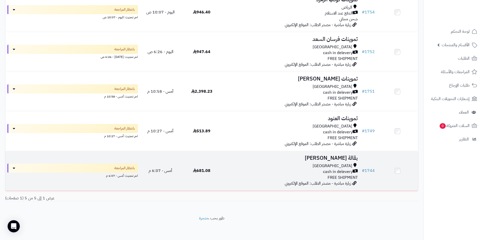
click at [298, 162] on td "بقالة [PERSON_NAME] cash in delevery FREE SHIPMENT زيارة مباشرة - مصدر الطلب: ا…" at bounding box center [290, 170] width 137 height 39
click at [300, 161] on td "بقالة [PERSON_NAME] cash in delevery FREE SHIPMENT زيارة مباشرة - مصدر الطلب: ا…" at bounding box center [290, 170] width 137 height 39
click at [291, 161] on td "بقالة [PERSON_NAME] cash in delevery FREE SHIPMENT زيارة مباشرة - مصدر الطلب: ا…" at bounding box center [290, 170] width 137 height 39
click at [335, 158] on h3 "بقالة عامر عبدالرحمن" at bounding box center [290, 158] width 133 height 6
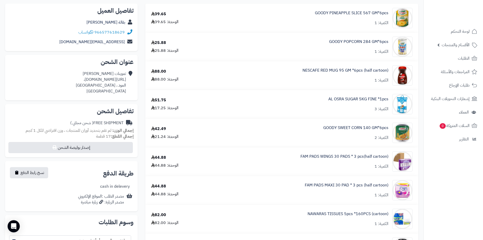
scroll to position [127, 0]
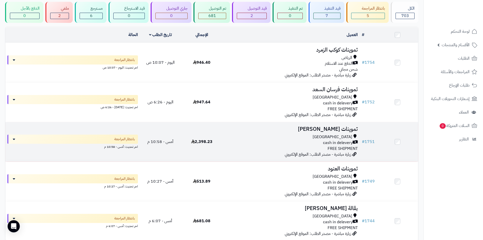
scroll to position [35, 0]
click at [319, 132] on h3 "تموينات [PERSON_NAME]" at bounding box center [290, 130] width 133 height 6
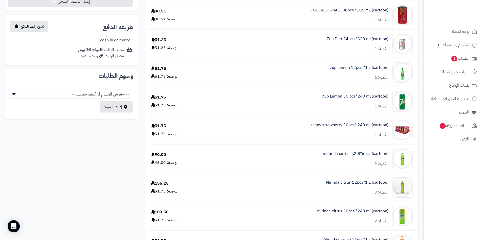
scroll to position [152, 0]
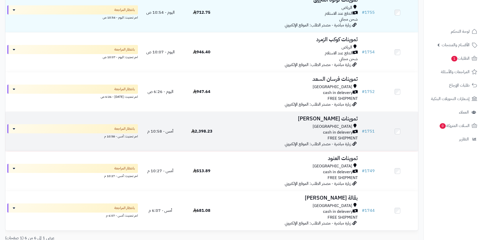
scroll to position [86, 0]
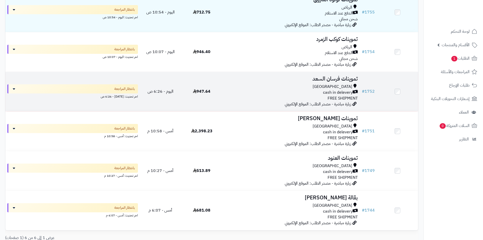
click at [273, 87] on div "Riyadh" at bounding box center [290, 87] width 133 height 6
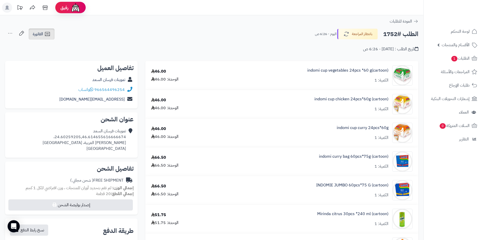
click at [48, 36] on icon at bounding box center [47, 34] width 6 height 6
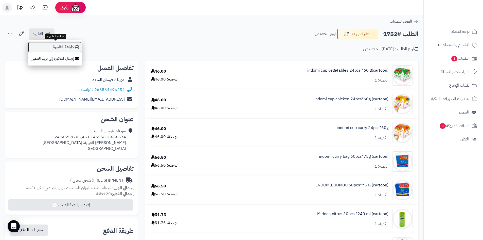
click at [53, 45] on link "طباعة الفاتورة" at bounding box center [55, 46] width 54 height 11
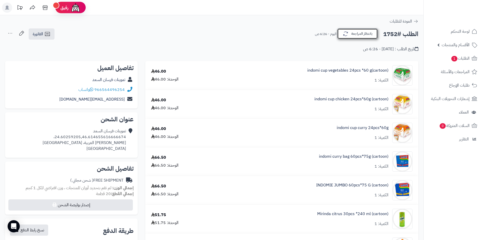
click at [340, 37] on button "بانتظار المراجعة" at bounding box center [357, 33] width 41 height 11
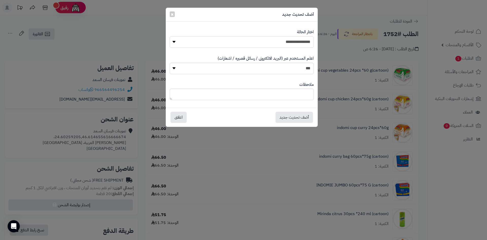
click at [297, 41] on select "**********" at bounding box center [242, 41] width 144 height 11
select select "*"
click at [170, 36] on select "**********" at bounding box center [242, 41] width 144 height 11
click at [301, 118] on button "أضف تحديث جديد" at bounding box center [294, 116] width 38 height 11
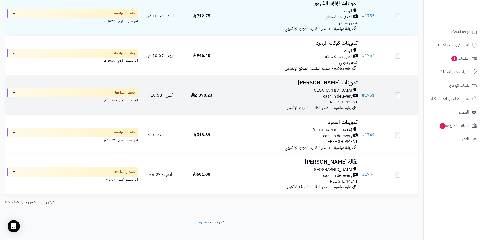
scroll to position [86, 0]
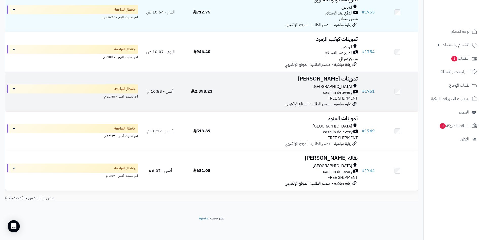
click at [289, 94] on div "cash in delevery" at bounding box center [290, 93] width 133 height 6
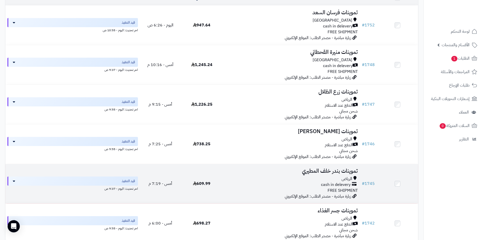
scroll to position [25, 0]
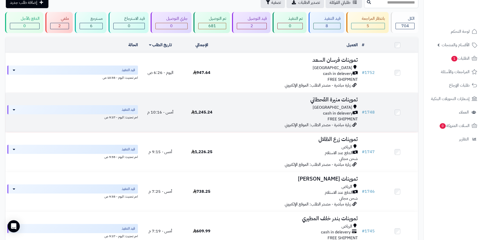
click at [277, 105] on div "Riyadh" at bounding box center [290, 107] width 133 height 6
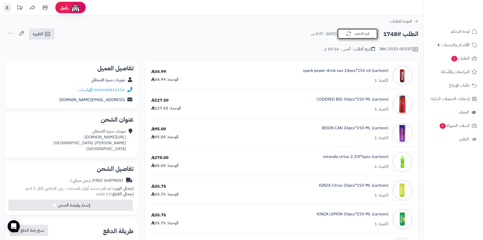
click at [345, 36] on button "قيد التنفيذ" at bounding box center [357, 33] width 41 height 11
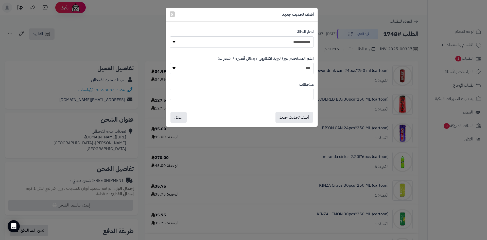
click at [347, 21] on div "**********" at bounding box center [243, 120] width 487 height 240
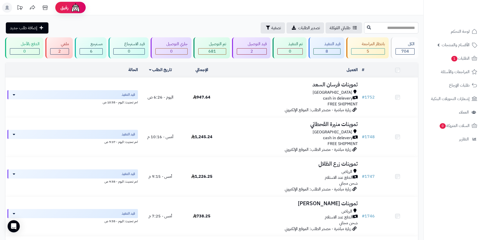
scroll to position [25, 0]
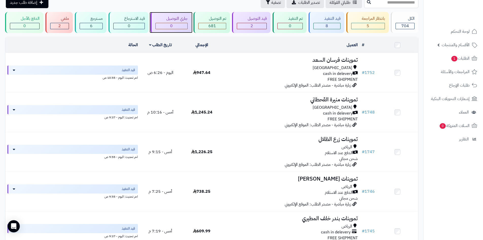
click at [181, 21] on div "جاري التوصيل" at bounding box center [171, 19] width 32 height 6
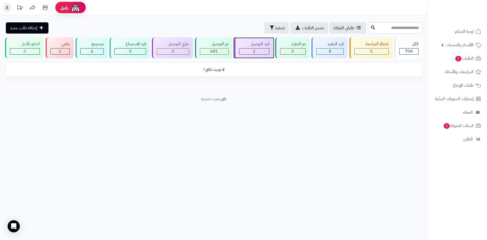
click at [253, 49] on span "2" at bounding box center [254, 51] width 3 height 6
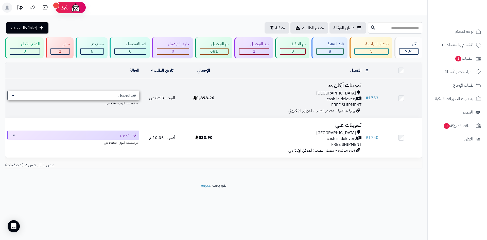
click at [131, 95] on span "قيد التوصيل" at bounding box center [126, 95] width 17 height 5
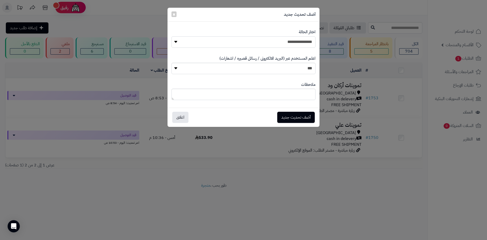
drag, startPoint x: 281, startPoint y: 41, endPoint x: 281, endPoint y: 47, distance: 6.8
click at [281, 41] on select "**********" at bounding box center [243, 41] width 144 height 11
select select "**"
click at [171, 36] on select "**********" at bounding box center [243, 41] width 144 height 11
click at [298, 116] on button "أضف تحديث جديد" at bounding box center [296, 116] width 38 height 11
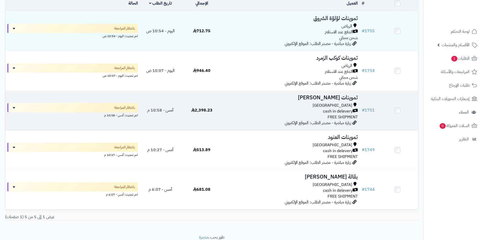
scroll to position [76, 0]
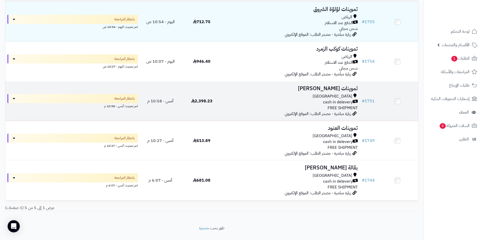
click at [323, 103] on div "cash in delevery" at bounding box center [290, 102] width 133 height 6
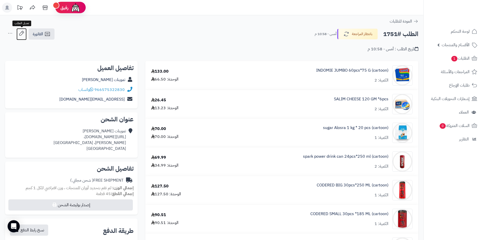
click at [22, 32] on icon at bounding box center [21, 33] width 10 height 10
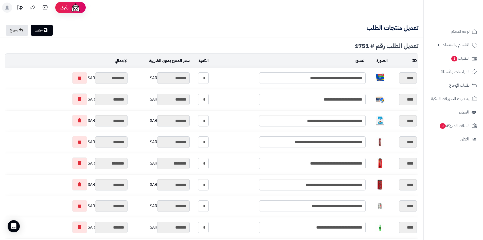
type textarea "**********"
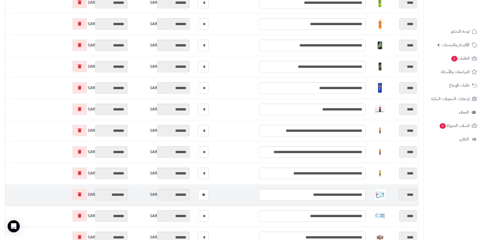
scroll to position [380, 0]
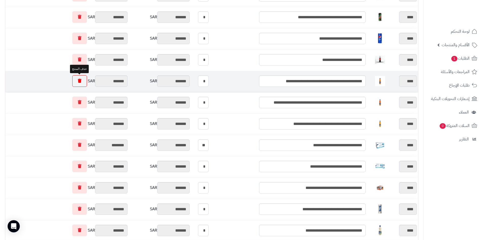
click at [82, 80] on link at bounding box center [79, 81] width 15 height 12
type input "*********"
type input "********"
type input "*********"
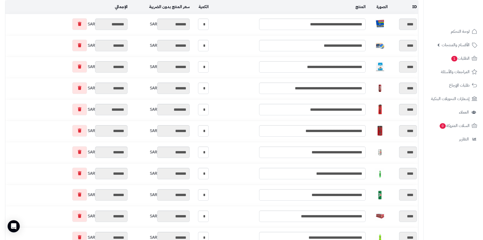
scroll to position [0, 0]
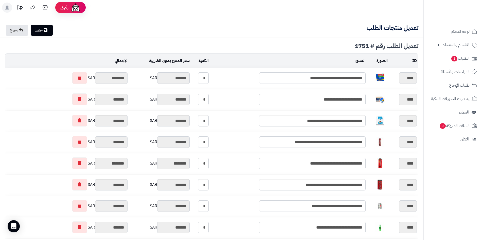
click at [43, 31] on link "حفظ" at bounding box center [42, 30] width 22 height 11
type input "**********"
type textarea "**********"
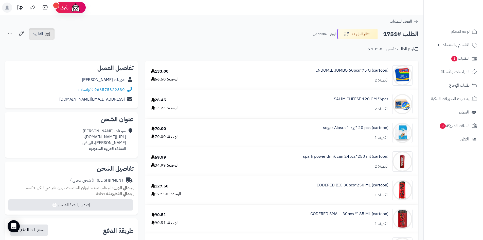
click at [40, 38] on link "الفاتورة" at bounding box center [42, 33] width 26 height 11
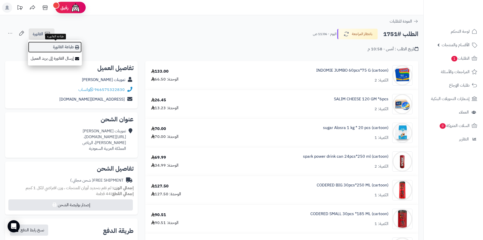
click at [46, 46] on link "طباعة الفاتورة" at bounding box center [55, 46] width 54 height 11
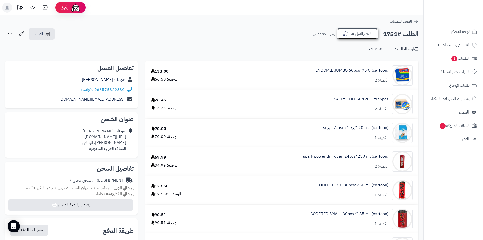
click at [343, 34] on icon "button" at bounding box center [345, 34] width 5 height 4
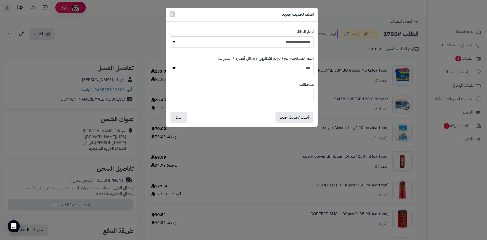
click at [300, 46] on select "**********" at bounding box center [242, 41] width 144 height 11
select select "**"
click at [170, 36] on select "**********" at bounding box center [242, 41] width 144 height 11
click at [283, 115] on button "أضف تحديث جديد" at bounding box center [294, 116] width 38 height 11
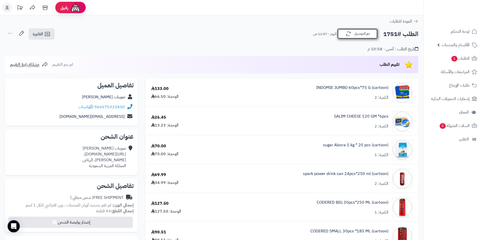
click at [364, 32] on button "تم التوصيل" at bounding box center [357, 33] width 41 height 11
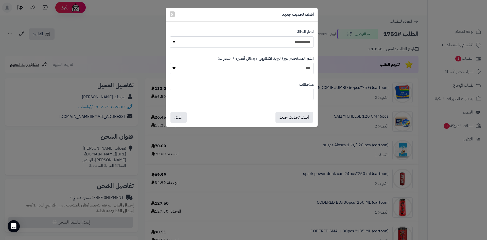
click at [298, 41] on select "**********" at bounding box center [242, 41] width 144 height 11
select select "*"
click at [170, 36] on select "**********" at bounding box center [242, 41] width 144 height 11
click at [307, 120] on button "أضف تحديث جديد" at bounding box center [294, 116] width 38 height 11
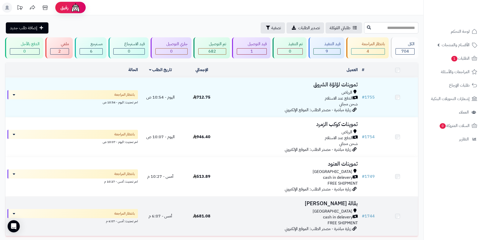
scroll to position [46, 0]
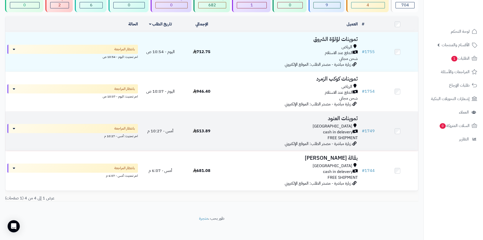
click at [318, 129] on div "cash in delevery" at bounding box center [290, 132] width 133 height 6
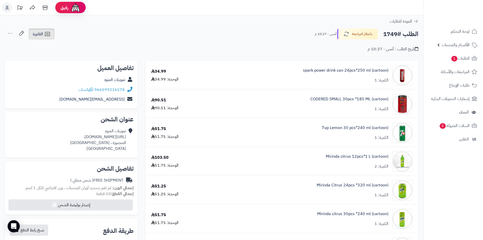
click at [41, 31] on span "الفاتورة" at bounding box center [38, 34] width 10 height 6
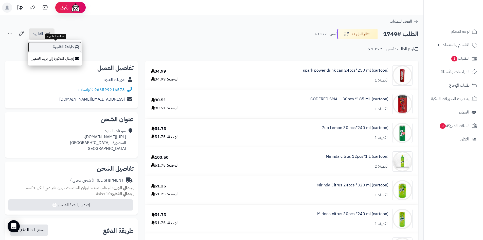
click at [59, 48] on link "طباعة الفاتورة" at bounding box center [55, 46] width 54 height 11
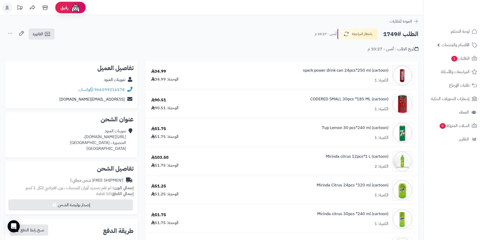
click at [361, 30] on button "بانتظار المراجعة" at bounding box center [357, 33] width 41 height 11
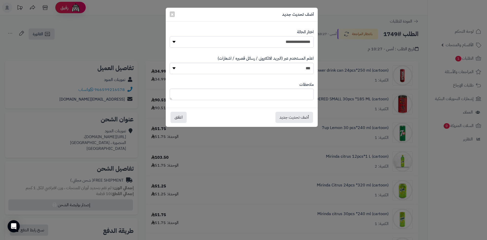
click at [300, 40] on select "**********" at bounding box center [242, 41] width 144 height 11
select select "*"
click at [170, 36] on select "**********" at bounding box center [242, 41] width 144 height 11
click at [290, 119] on button "أضف تحديث جديد" at bounding box center [294, 116] width 38 height 11
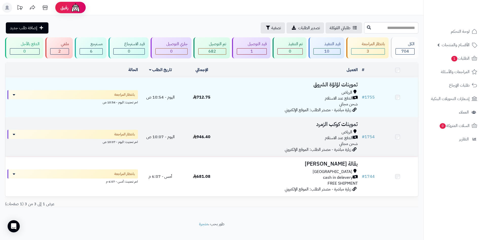
scroll to position [7, 0]
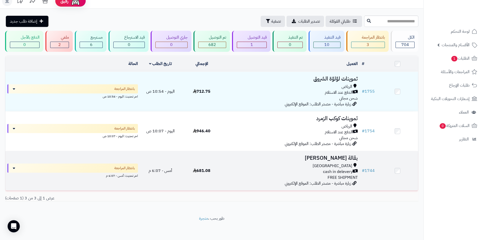
click at [316, 165] on div "[GEOGRAPHIC_DATA]" at bounding box center [290, 166] width 133 height 6
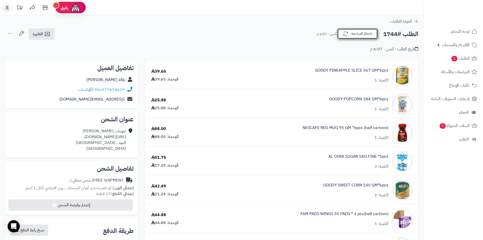
click at [349, 38] on button "بانتظار المراجعة" at bounding box center [357, 33] width 41 height 11
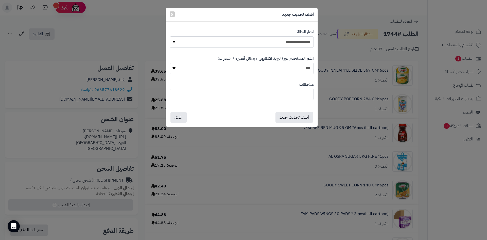
click at [306, 31] on label "اختار الحالة" at bounding box center [305, 32] width 17 height 6
click at [306, 37] on select "**********" at bounding box center [242, 41] width 144 height 11
select select "*"
click at [170, 36] on select "**********" at bounding box center [242, 41] width 144 height 11
click at [307, 116] on button "أضف تحديث جديد" at bounding box center [294, 116] width 38 height 11
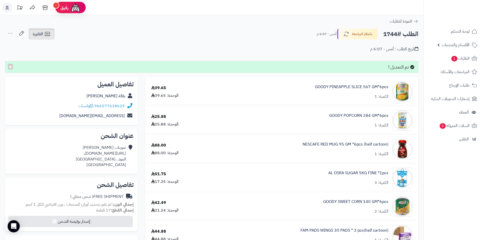
click at [49, 35] on icon at bounding box center [47, 34] width 6 height 6
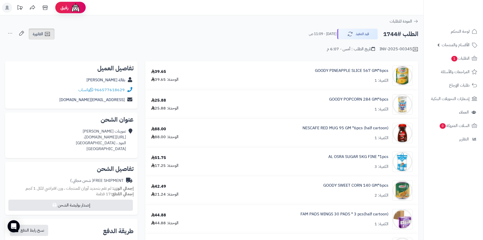
click at [52, 33] on link "الفاتورة" at bounding box center [42, 33] width 26 height 11
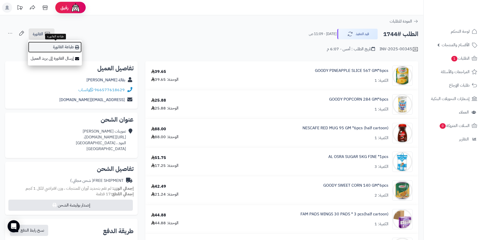
click at [56, 45] on link "طباعة الفاتورة" at bounding box center [55, 46] width 54 height 11
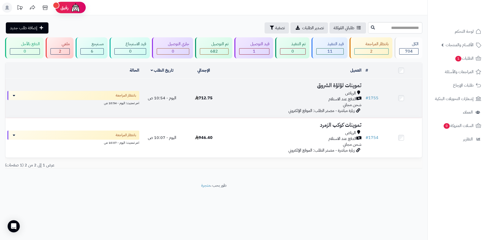
click at [289, 103] on div "[PERSON_NAME] عند الاستلام شحن مجاني" at bounding box center [294, 98] width 135 height 17
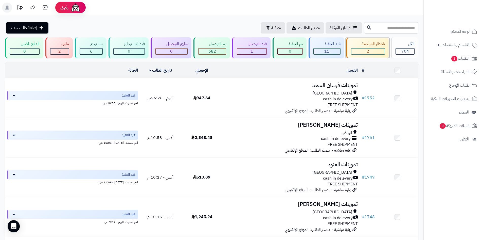
click at [374, 47] on div "بانتظار المراجعة 2" at bounding box center [367, 47] width 43 height 21
click at [266, 28] on icon "button" at bounding box center [268, 27] width 4 height 4
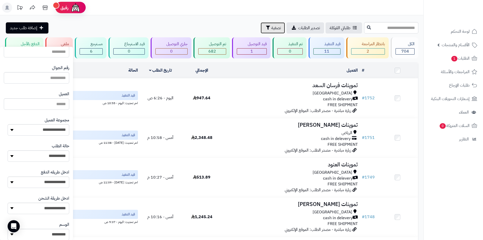
scroll to position [46, 0]
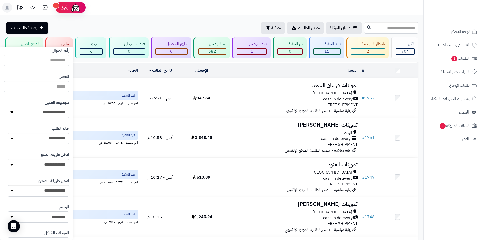
click at [35, 116] on select "**********" at bounding box center [39, 112] width 62 height 11
select select "*"
click at [8, 107] on select "**********" at bounding box center [39, 112] width 62 height 11
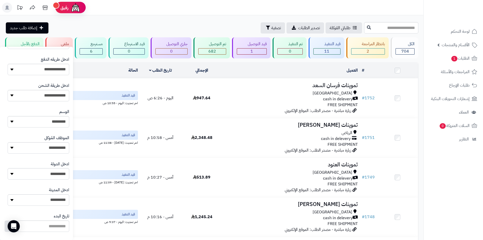
scroll to position [216, 0]
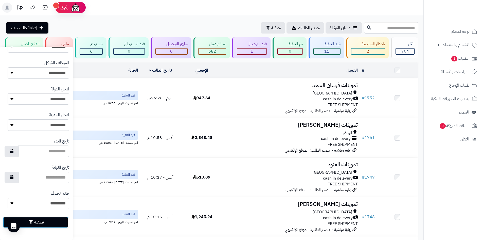
click at [43, 220] on button "تصفية" at bounding box center [35, 221] width 65 height 11
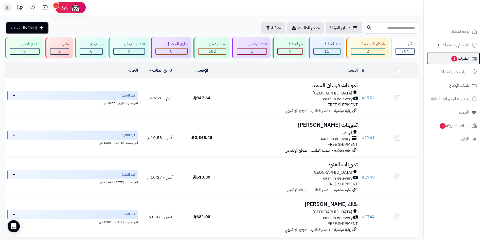
click at [456, 57] on span "1" at bounding box center [454, 59] width 6 height 6
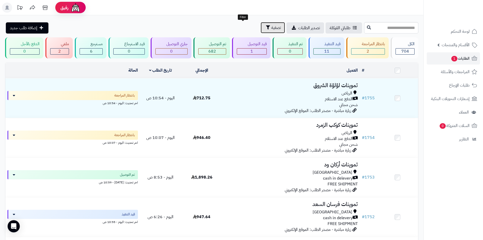
click at [271, 28] on span "تصفية" at bounding box center [276, 28] width 10 height 6
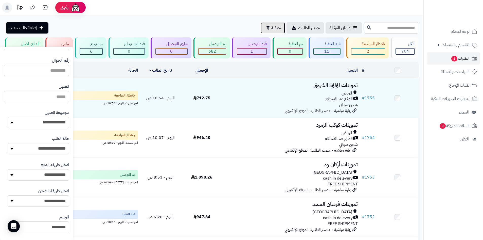
scroll to position [38, 0]
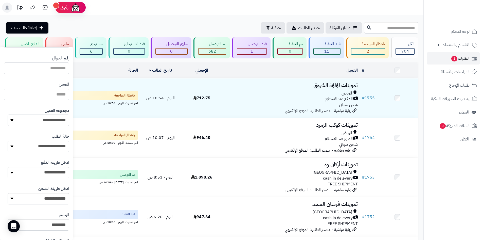
click at [28, 124] on select "**********" at bounding box center [39, 119] width 62 height 11
select select "*"
click at [8, 114] on select "**********" at bounding box center [39, 119] width 62 height 11
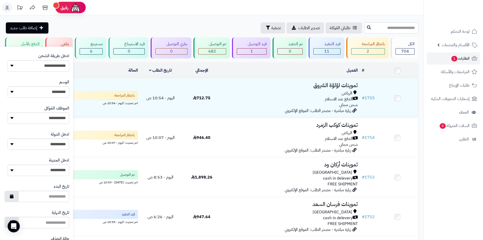
scroll to position [216, 0]
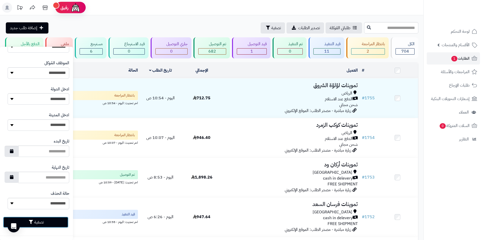
click at [42, 222] on button "تصفية" at bounding box center [35, 221] width 65 height 11
